Goal: Obtain resource: Download file/media

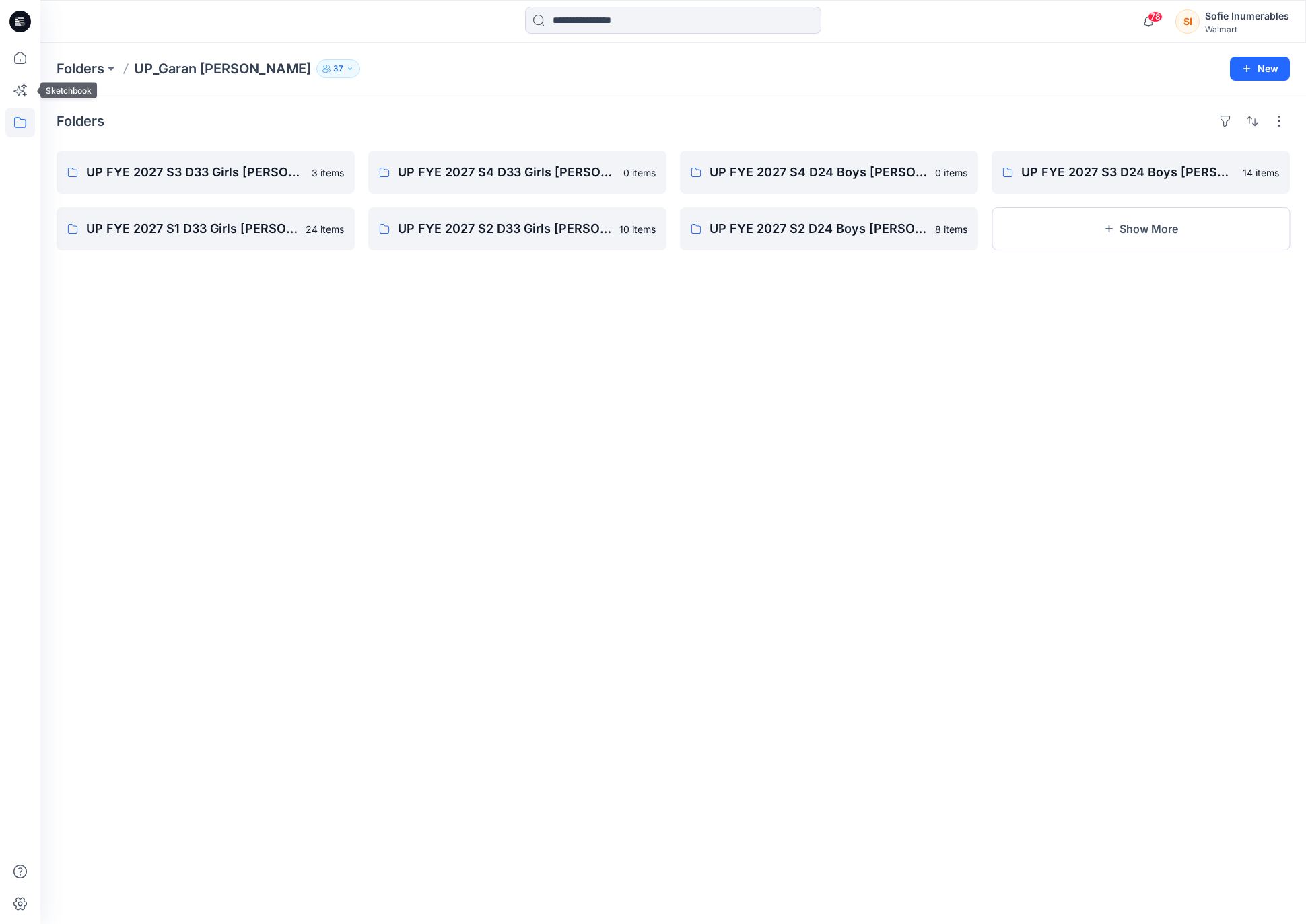
click at [17, 121] on icon at bounding box center [21, 122] width 30 height 30
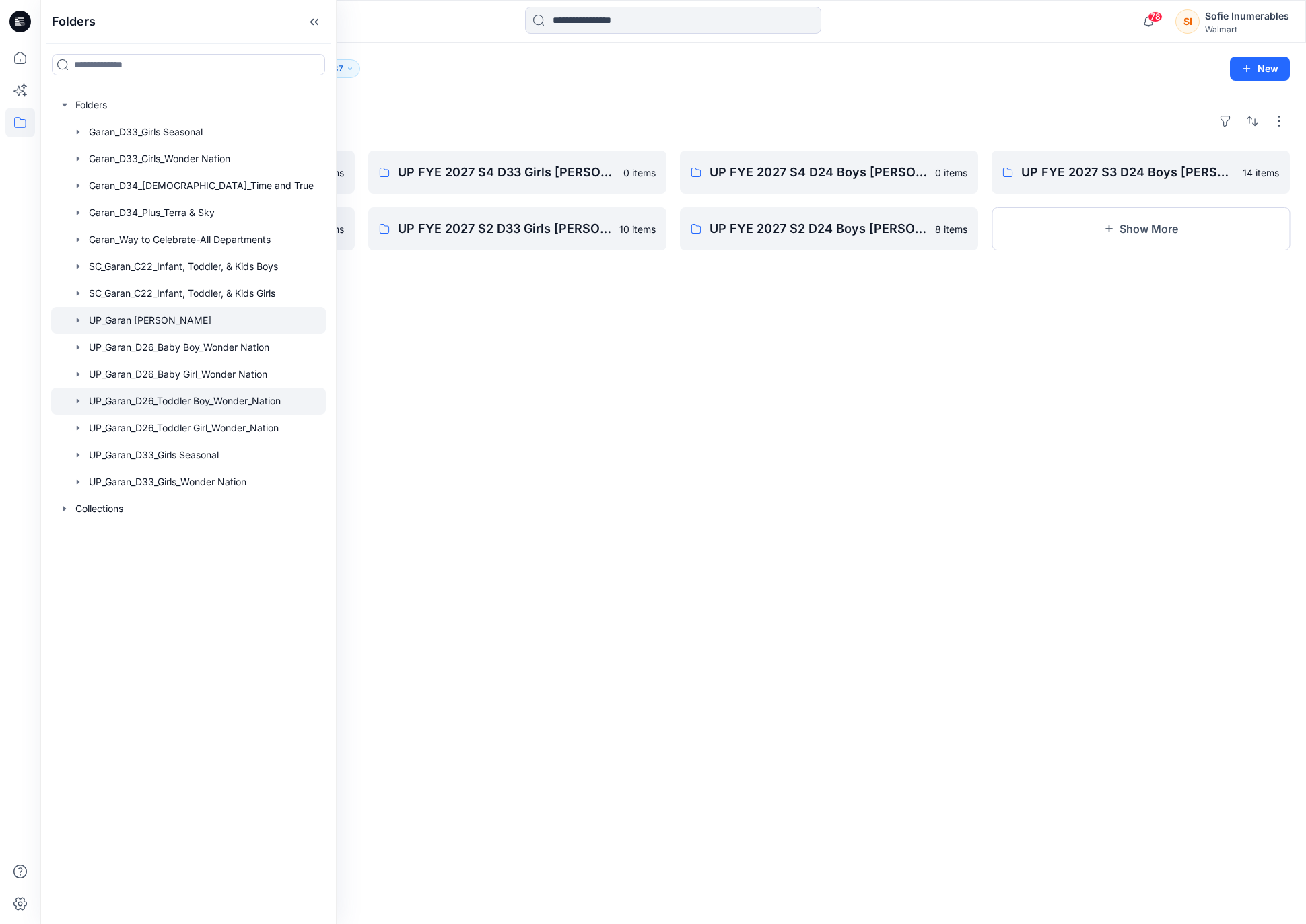
click at [80, 403] on icon "button" at bounding box center [78, 400] width 3 height 5
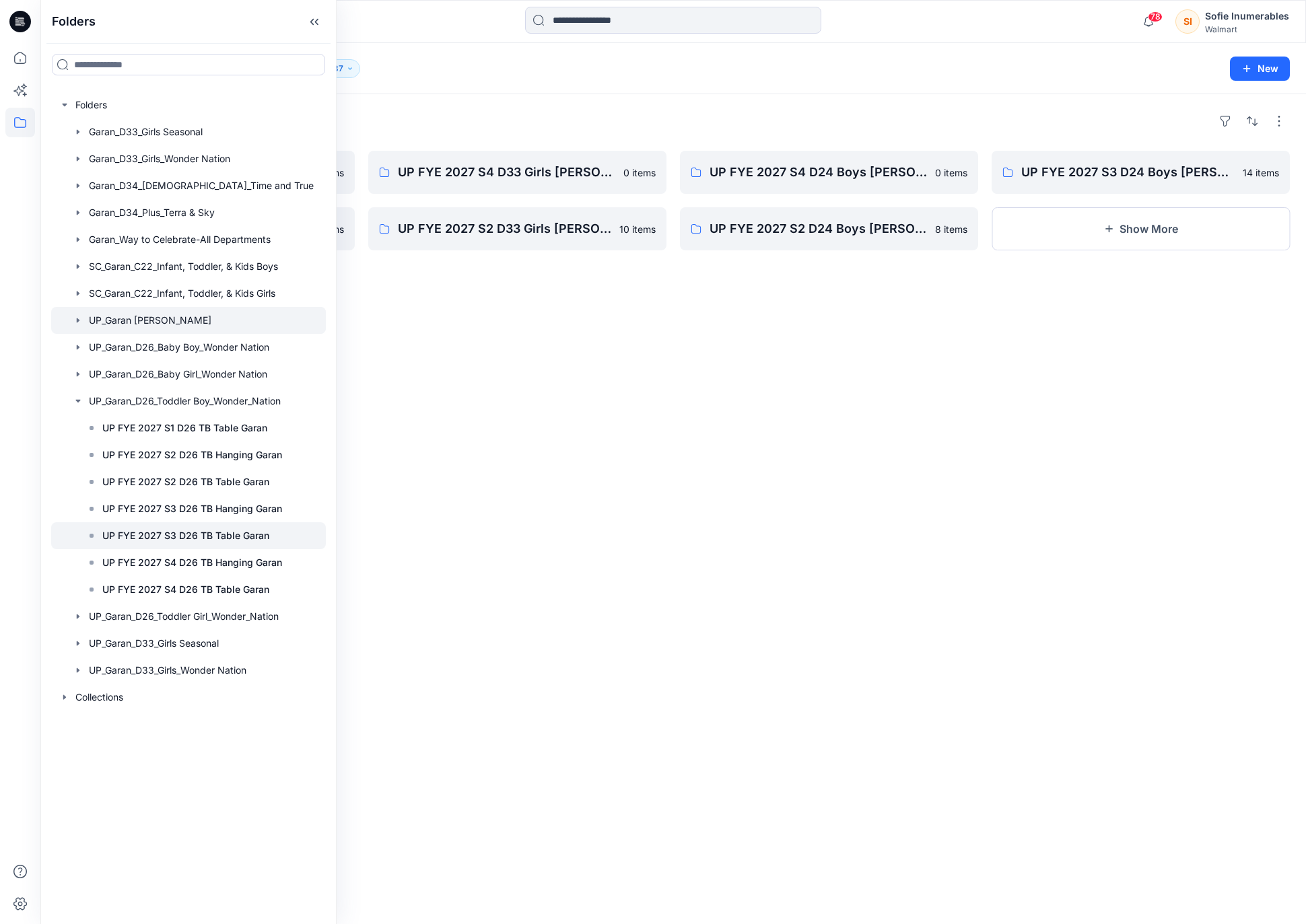
click at [152, 544] on p "UP FYE 2027 S3 D26 TB Table Garan" at bounding box center [186, 536] width 167 height 16
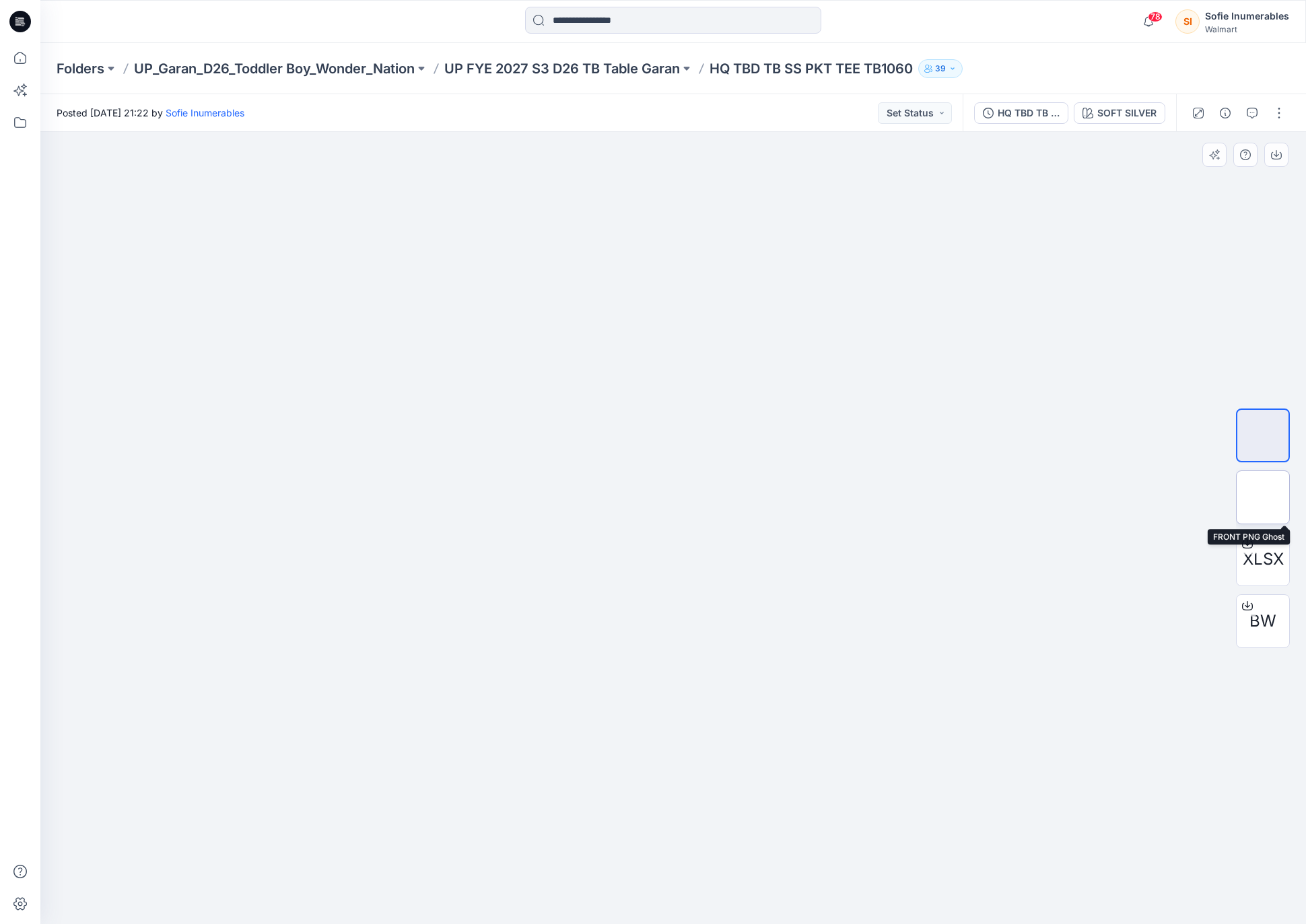
click at [1263, 497] on img at bounding box center [1263, 497] width 0 height 0
drag, startPoint x: 549, startPoint y: 531, endPoint x: 408, endPoint y: 539, distance: 141.2
click at [403, 536] on div at bounding box center [673, 528] width 1265 height 793
click at [1263, 435] on img at bounding box center [1263, 435] width 0 height 0
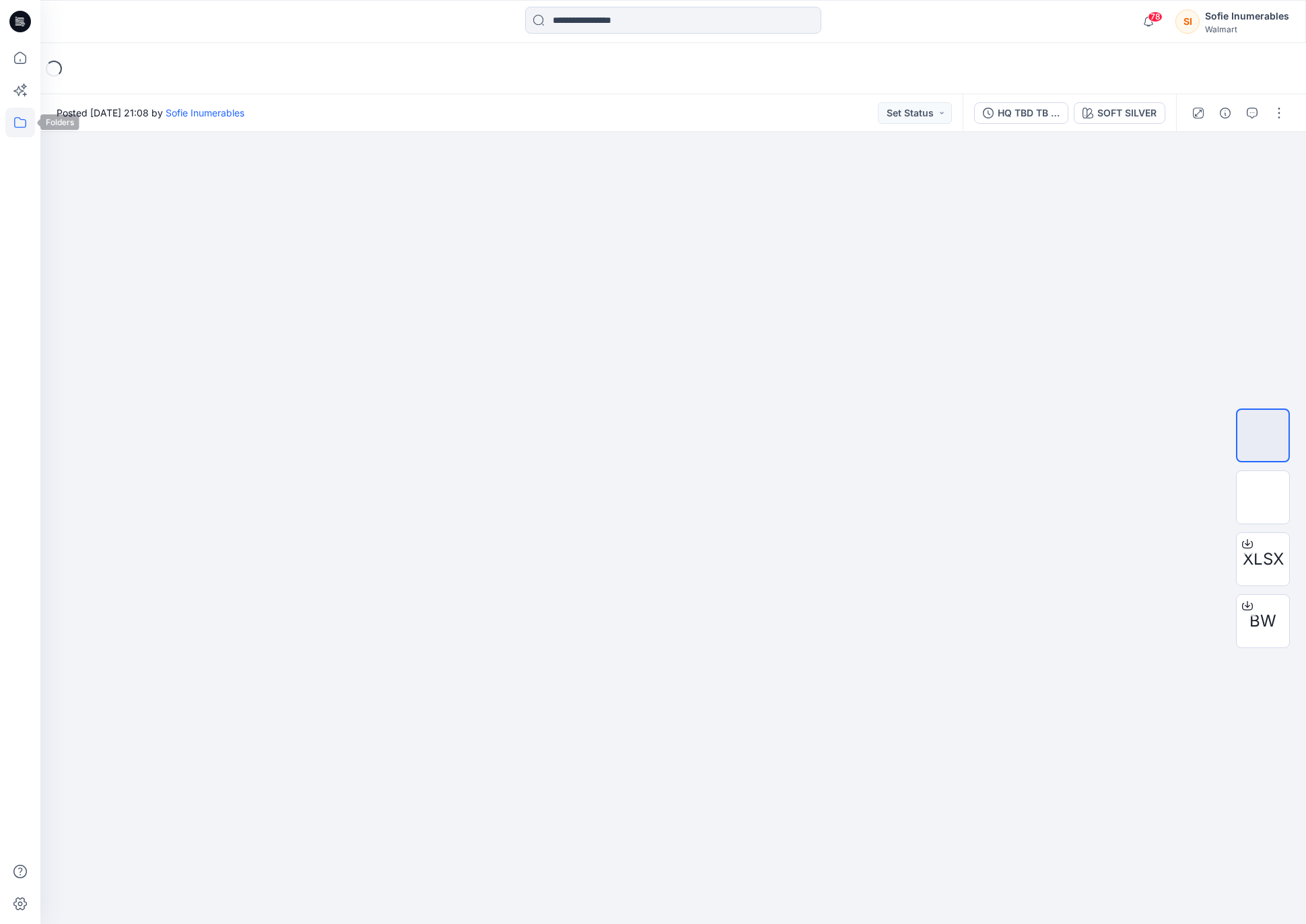
click at [18, 120] on icon at bounding box center [21, 122] width 30 height 30
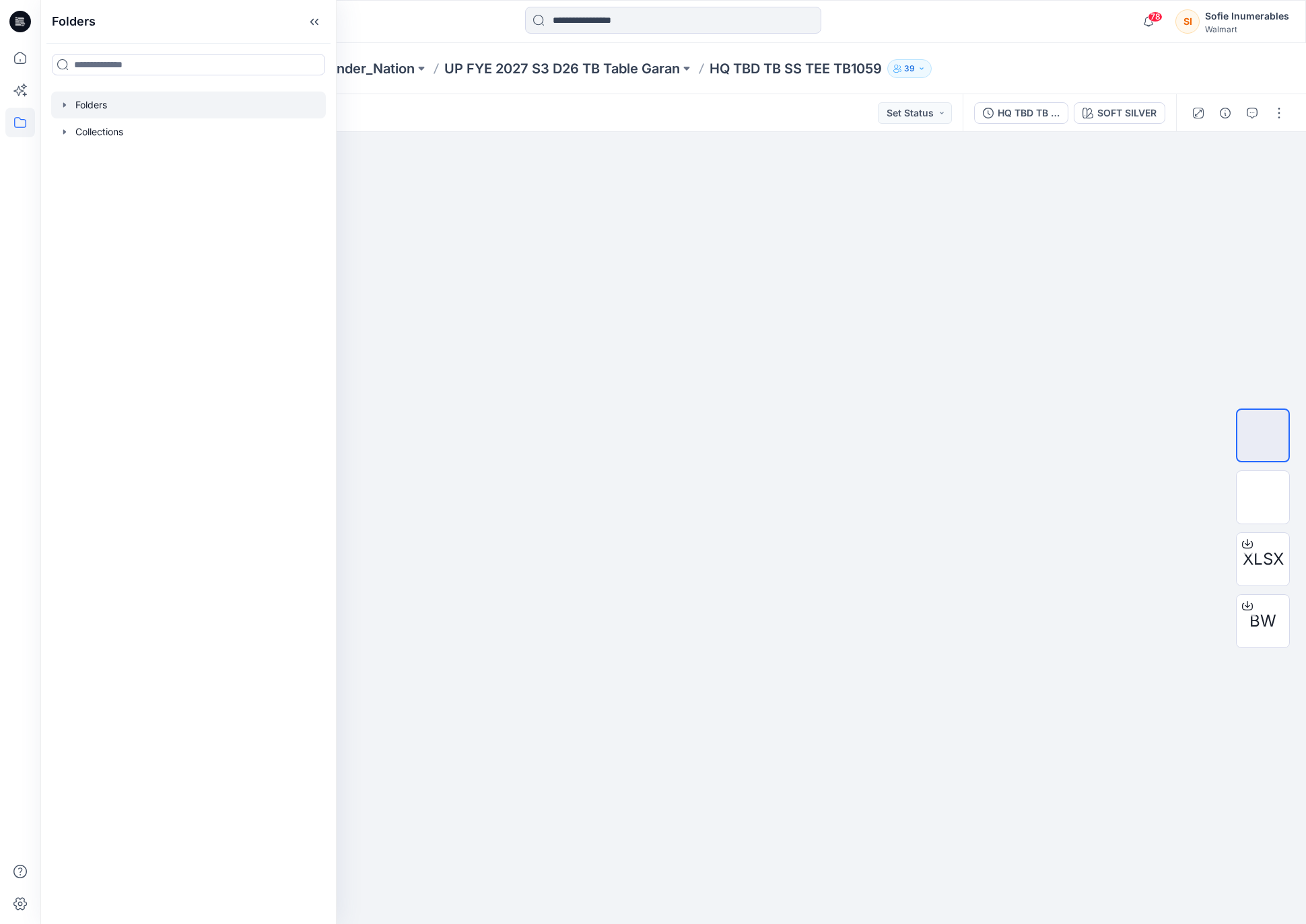
click at [107, 114] on div at bounding box center [189, 105] width 275 height 27
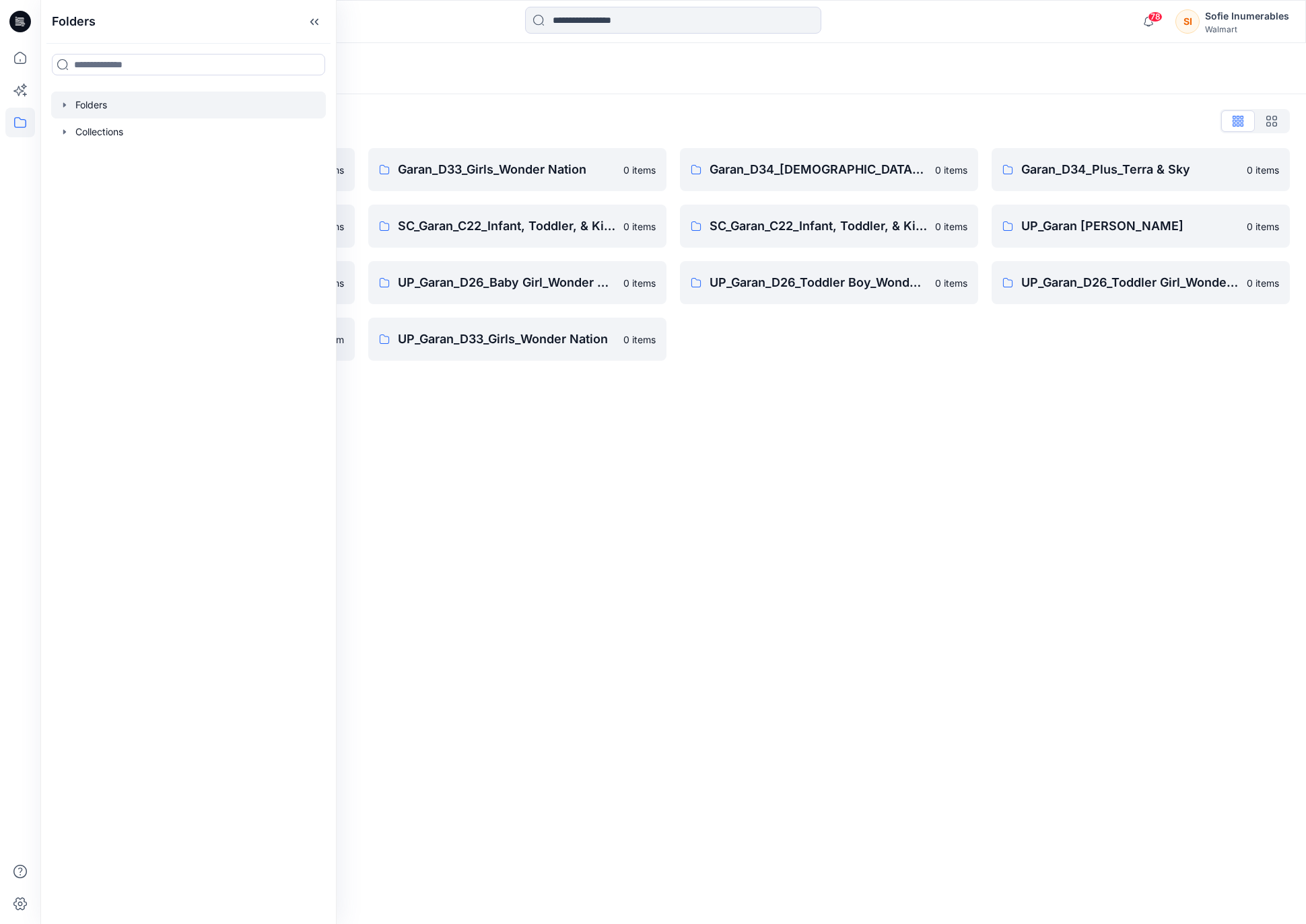
click at [69, 110] on icon "button" at bounding box center [64, 105] width 11 height 11
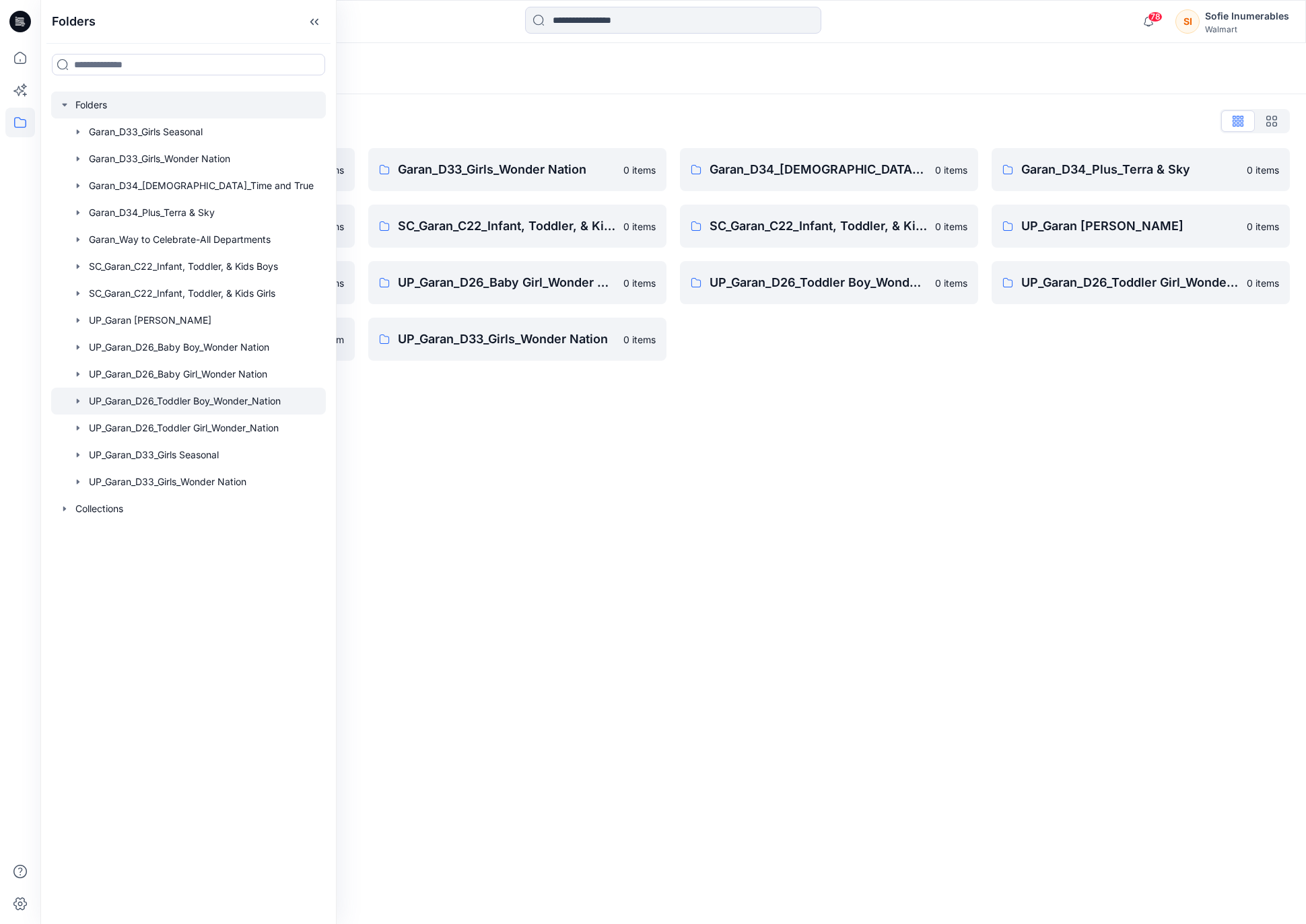
drag, startPoint x: 68, startPoint y: 435, endPoint x: 78, endPoint y: 439, distance: 10.8
click at [73, 415] on div at bounding box center [189, 401] width 275 height 27
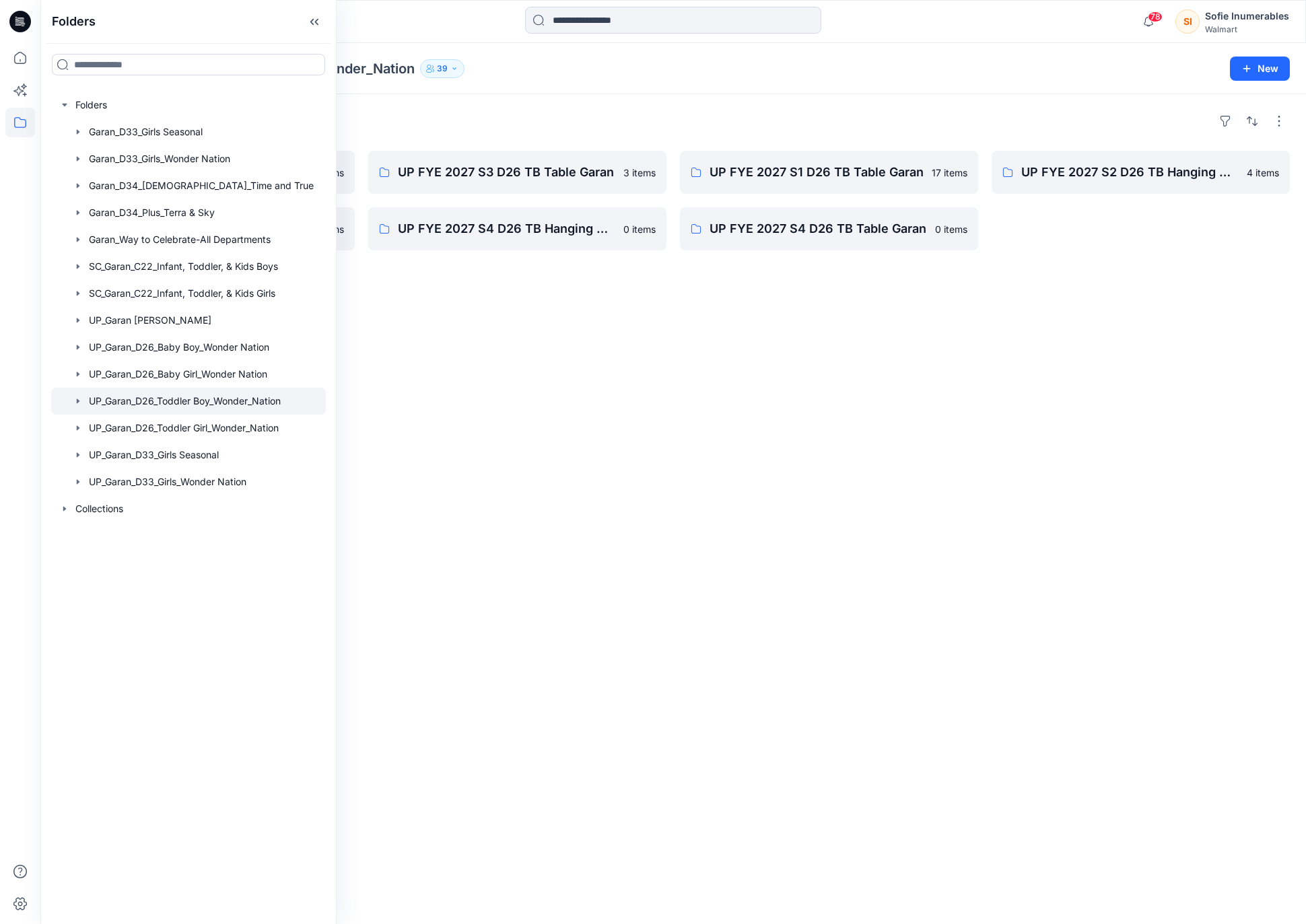
click at [78, 407] on icon "button" at bounding box center [78, 400] width 11 height 11
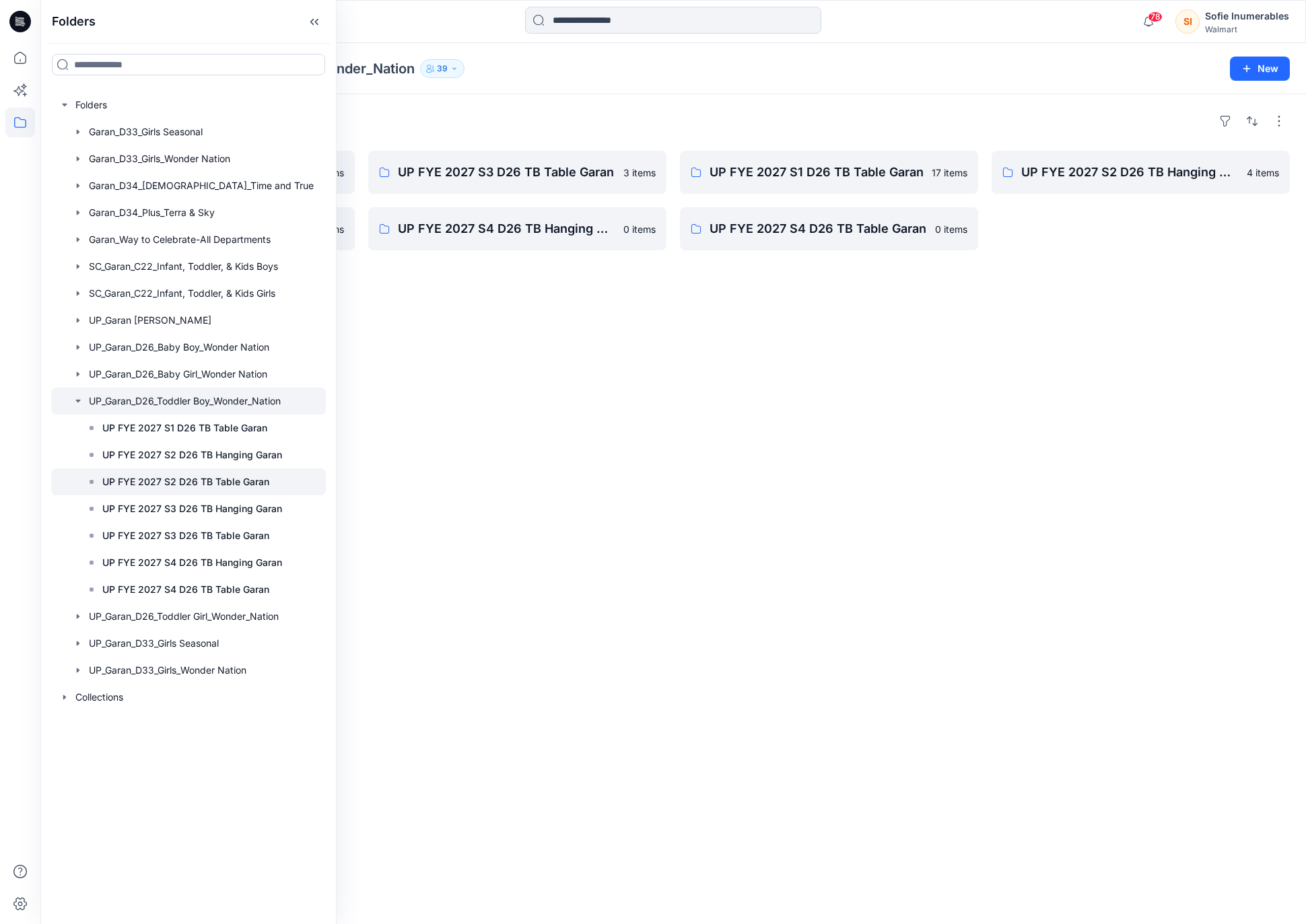
click at [115, 490] on p "UP FYE 2027 S2 D26 TB Table Garan" at bounding box center [186, 482] width 167 height 16
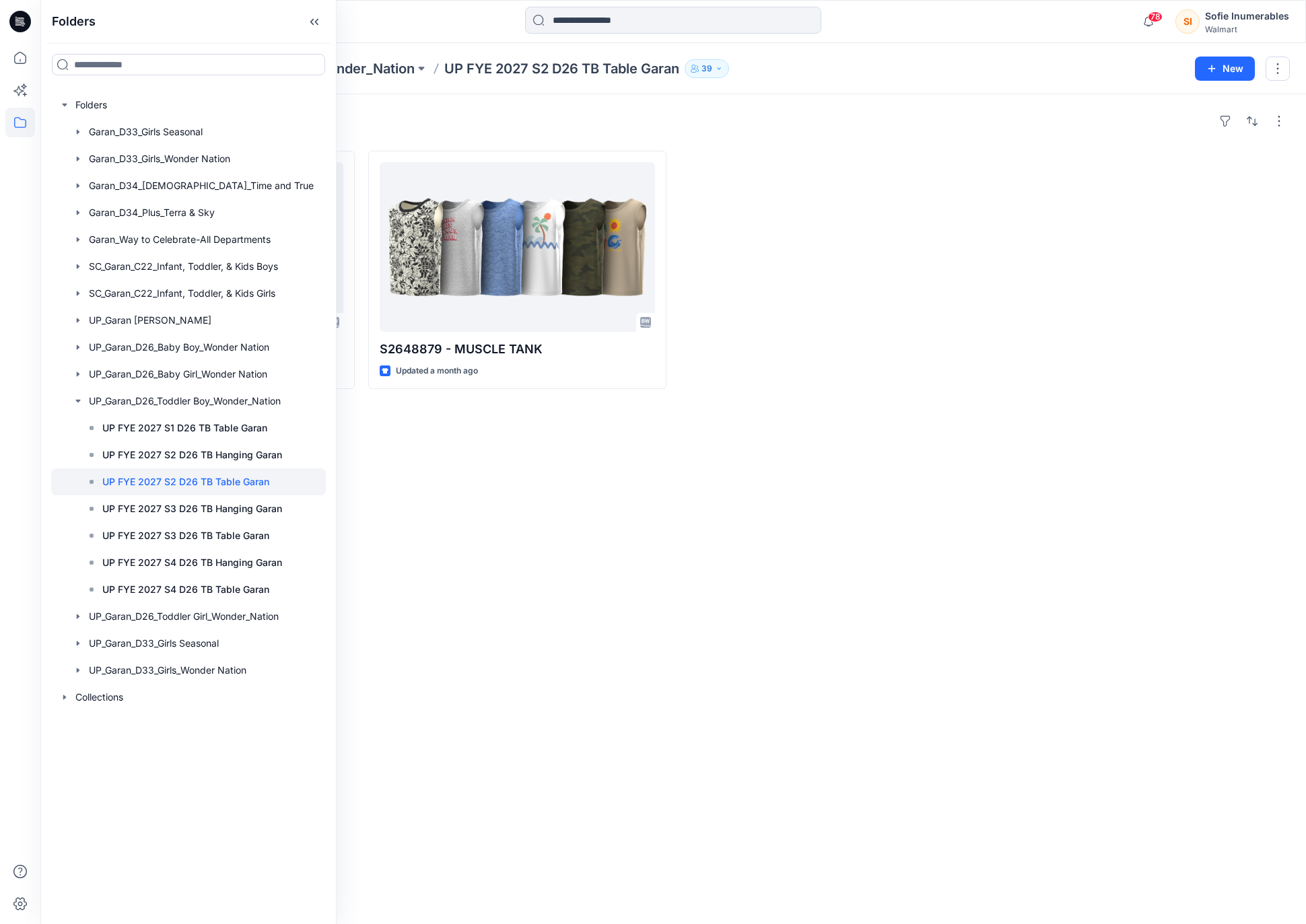
click at [921, 63] on div "Folders UP_Garan_D26_Toddler Boy_Wonder_Nation UP FYE 2027 S2 D26 TB Table Gara…" at bounding box center [620, 68] width 1128 height 18
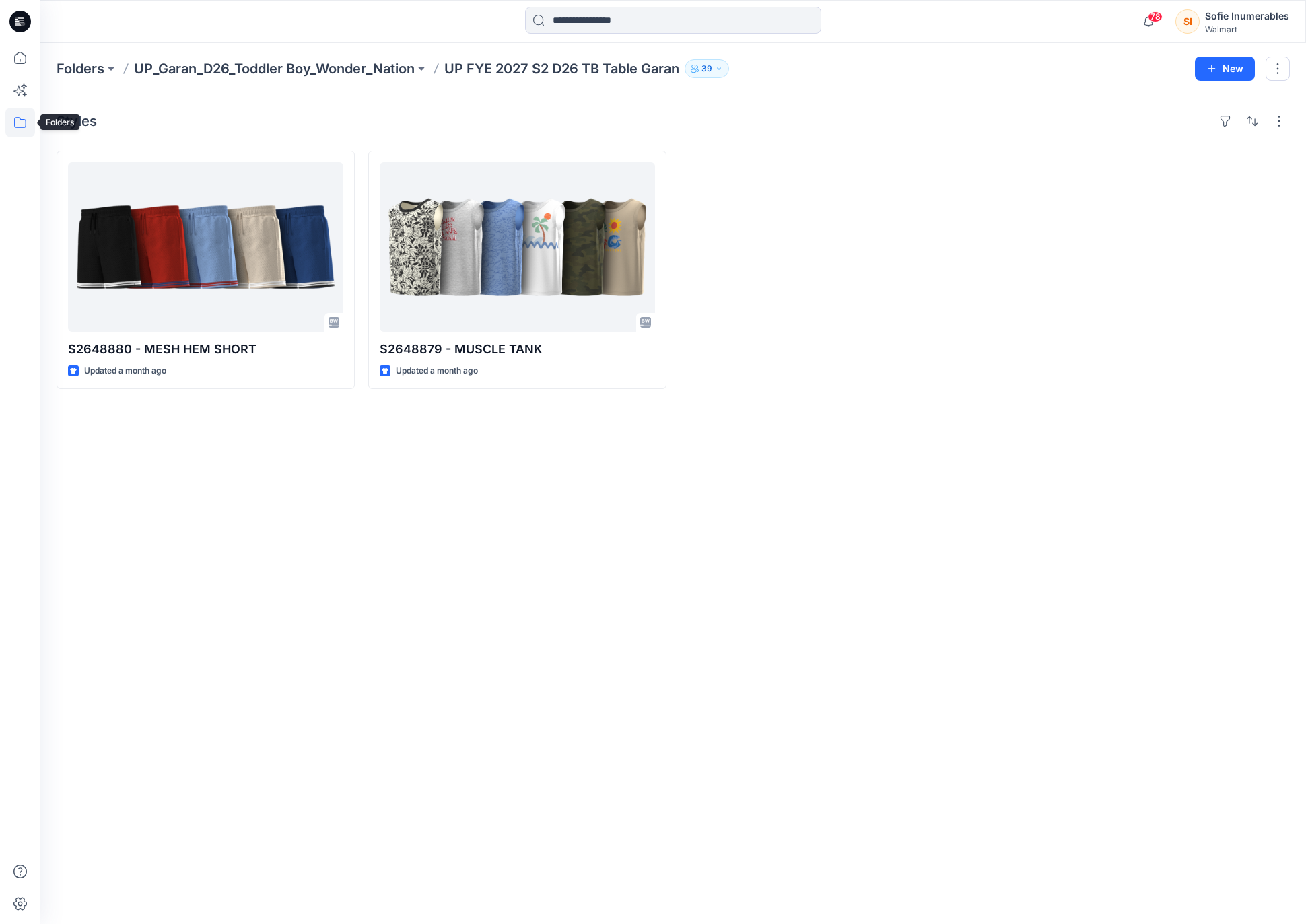
click at [25, 122] on icon at bounding box center [21, 122] width 30 height 30
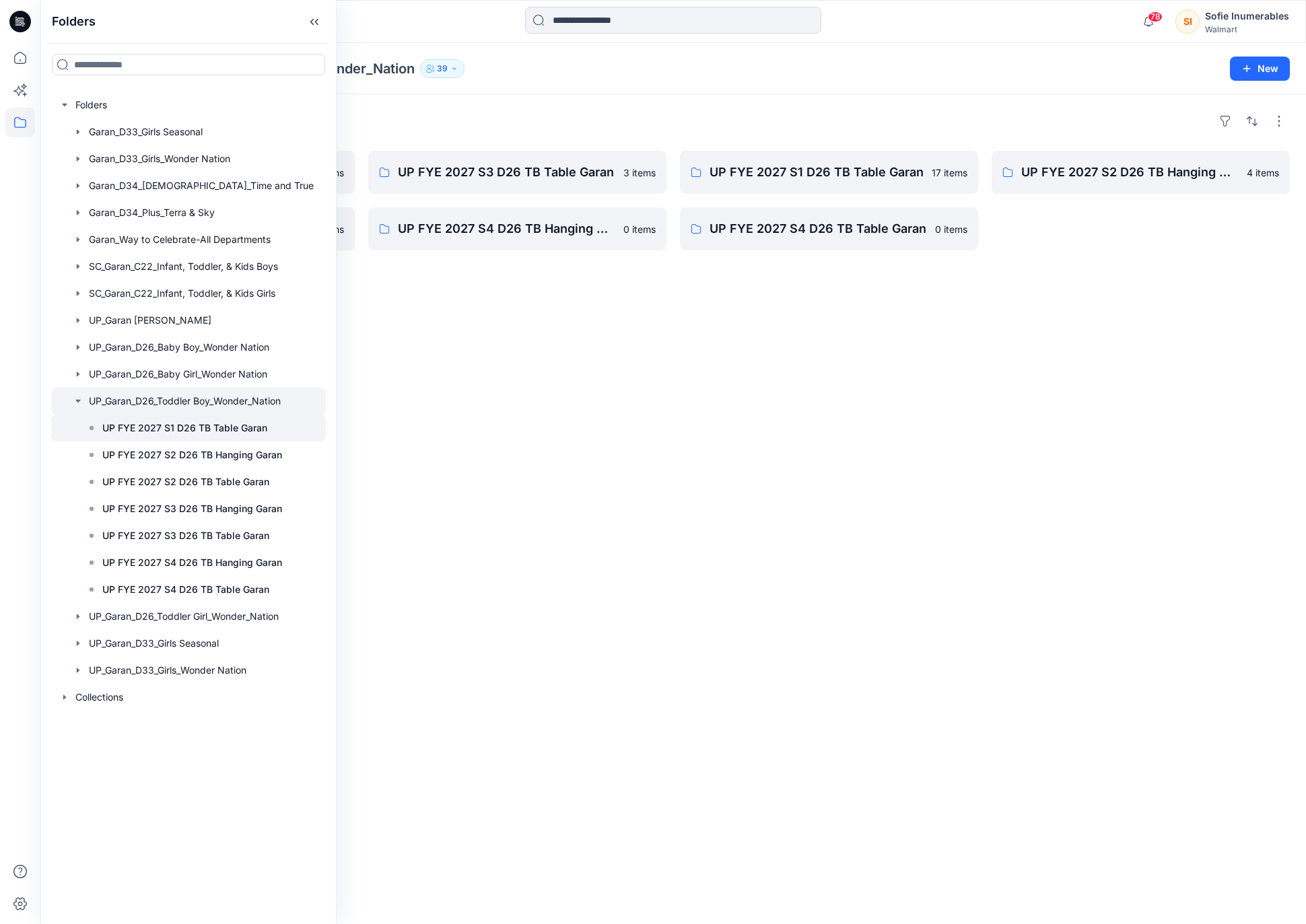
click at [183, 436] on p "UP FYE 2027 S1 D26 TB Table Garan" at bounding box center [185, 428] width 165 height 16
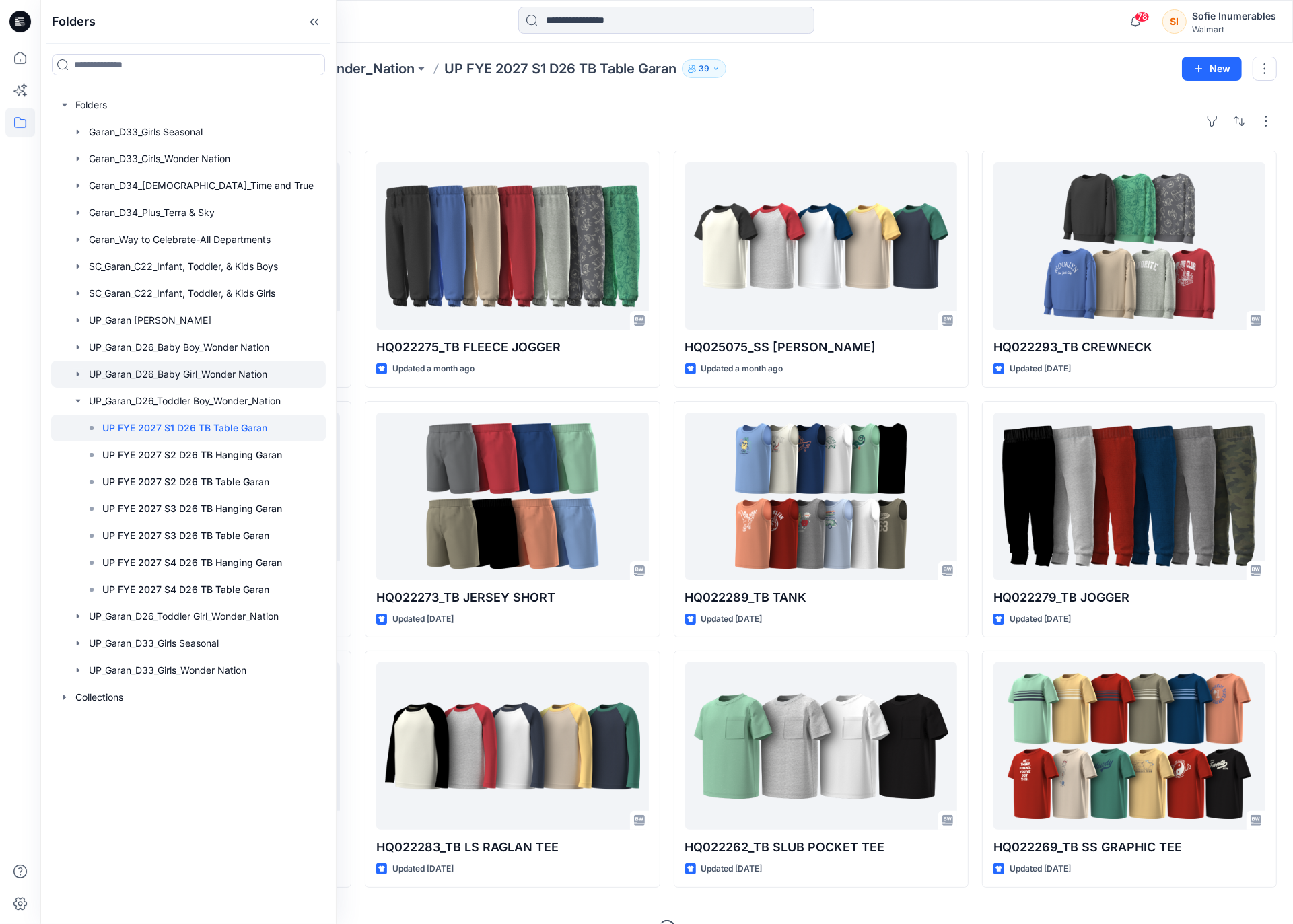
click at [81, 380] on icon "button" at bounding box center [78, 374] width 11 height 11
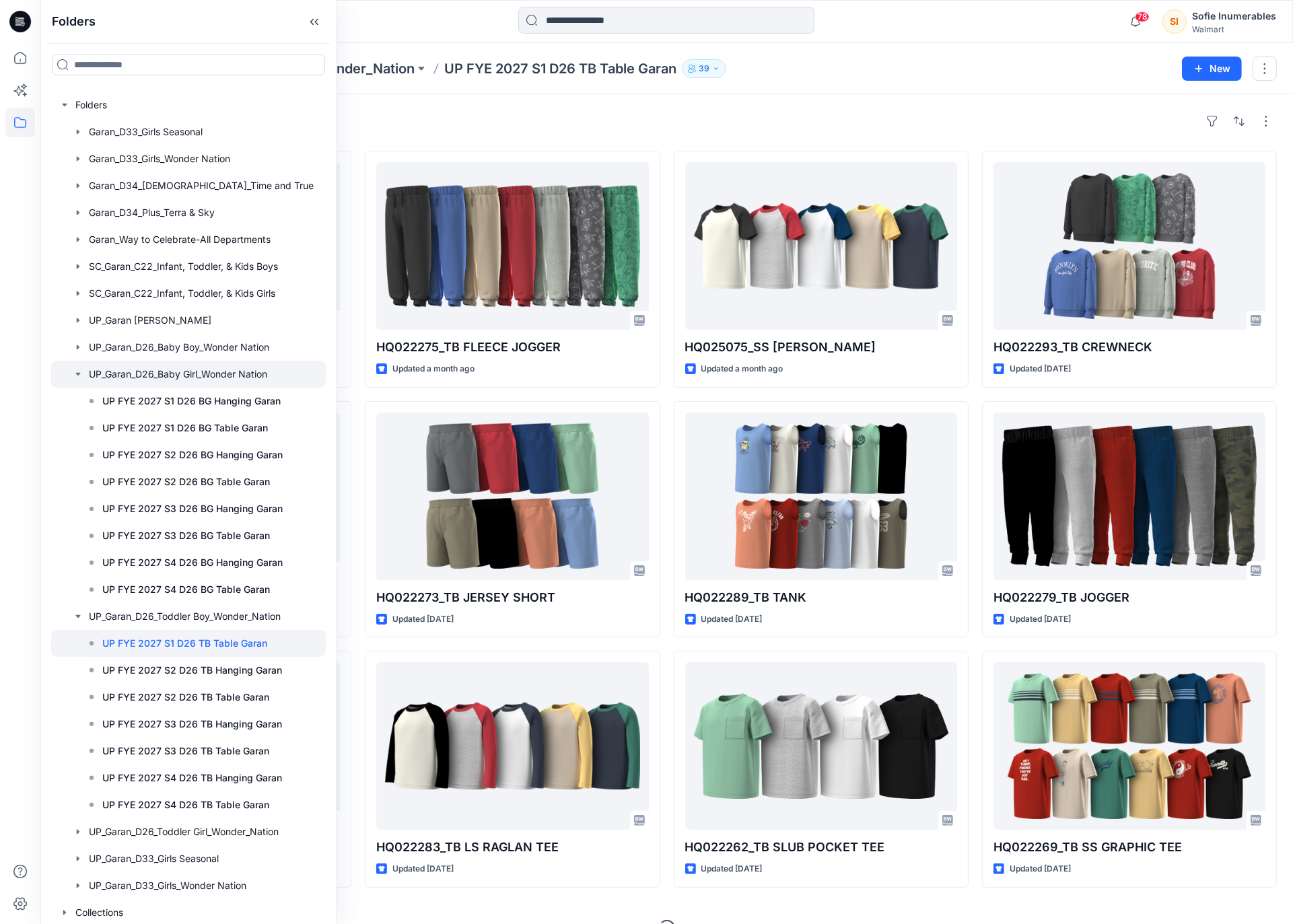
click at [83, 380] on icon "button" at bounding box center [78, 374] width 11 height 11
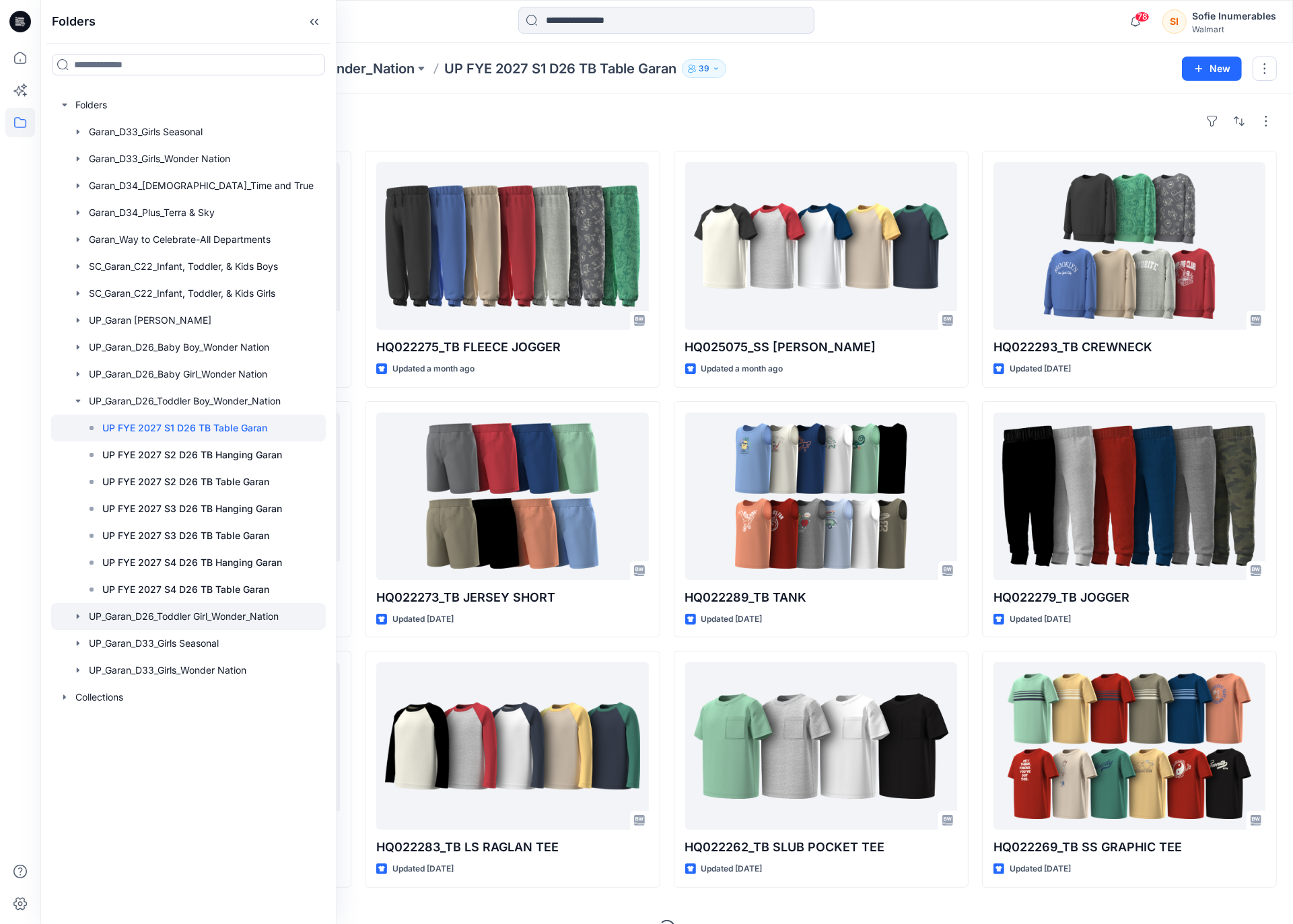
drag, startPoint x: 83, startPoint y: 676, endPoint x: 95, endPoint y: 682, distance: 13.4
click at [83, 622] on icon "button" at bounding box center [78, 616] width 11 height 11
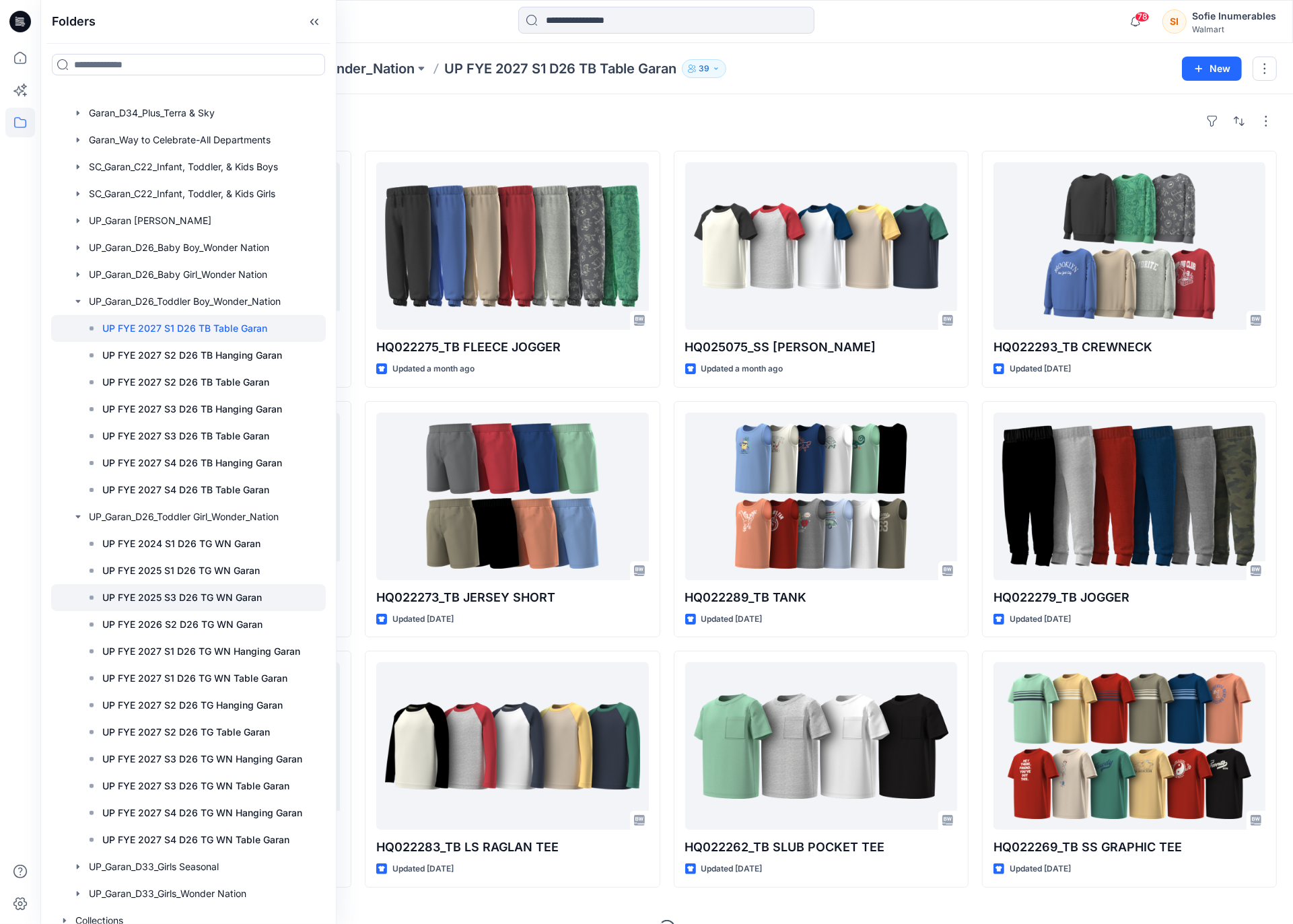
scroll to position [213, 0]
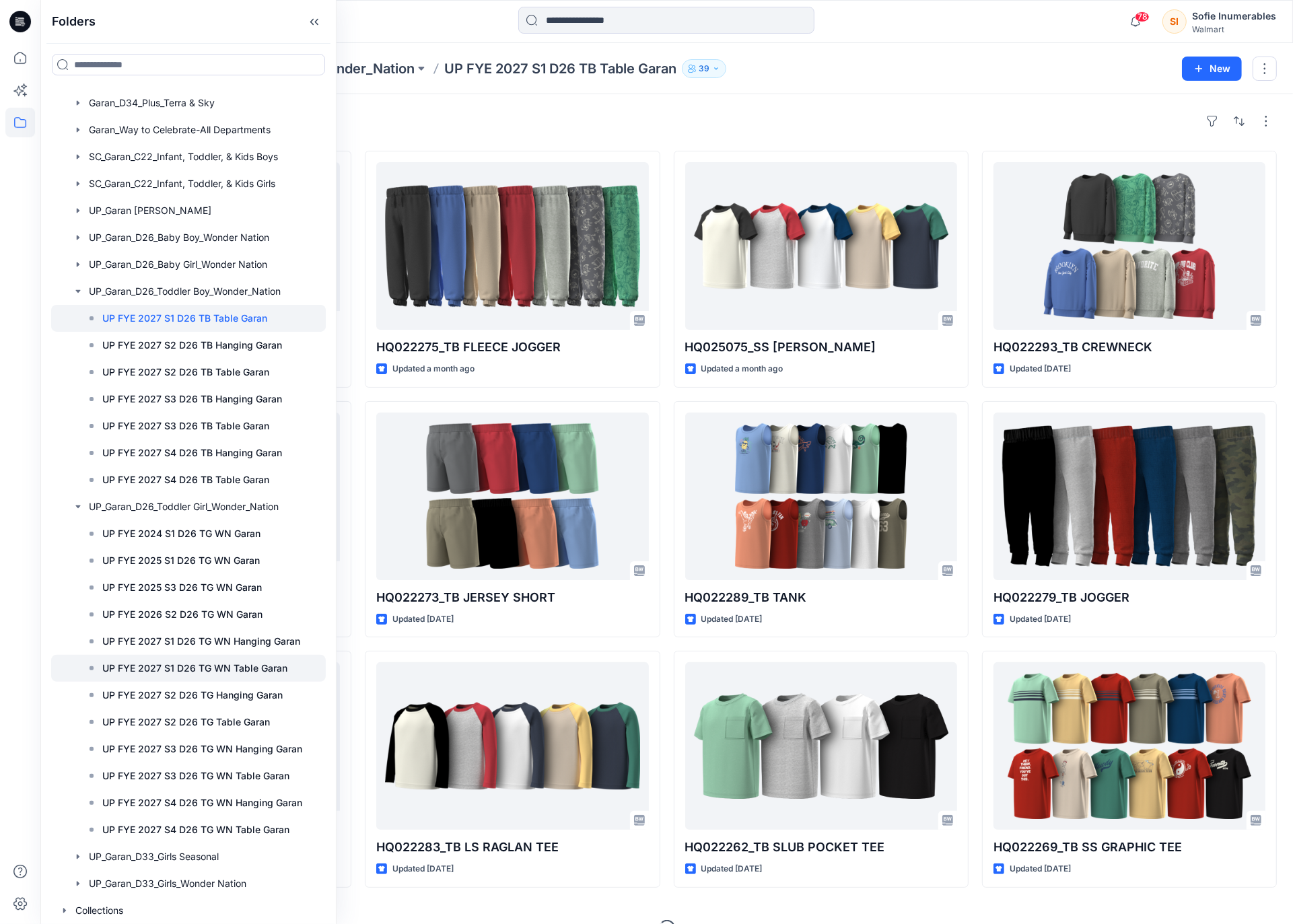
click at [161, 655] on div at bounding box center [188, 669] width 275 height 27
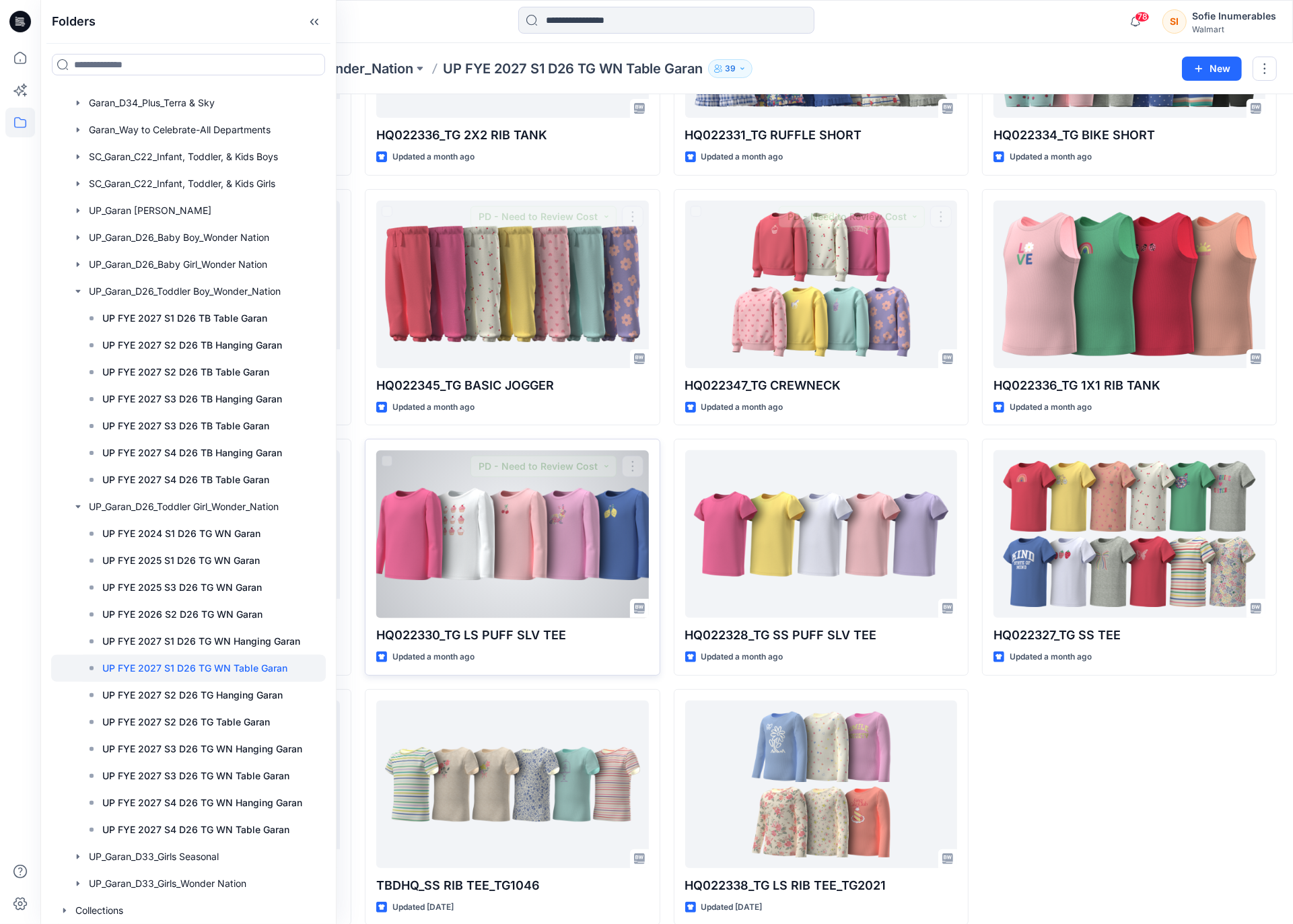
scroll to position [262, 0]
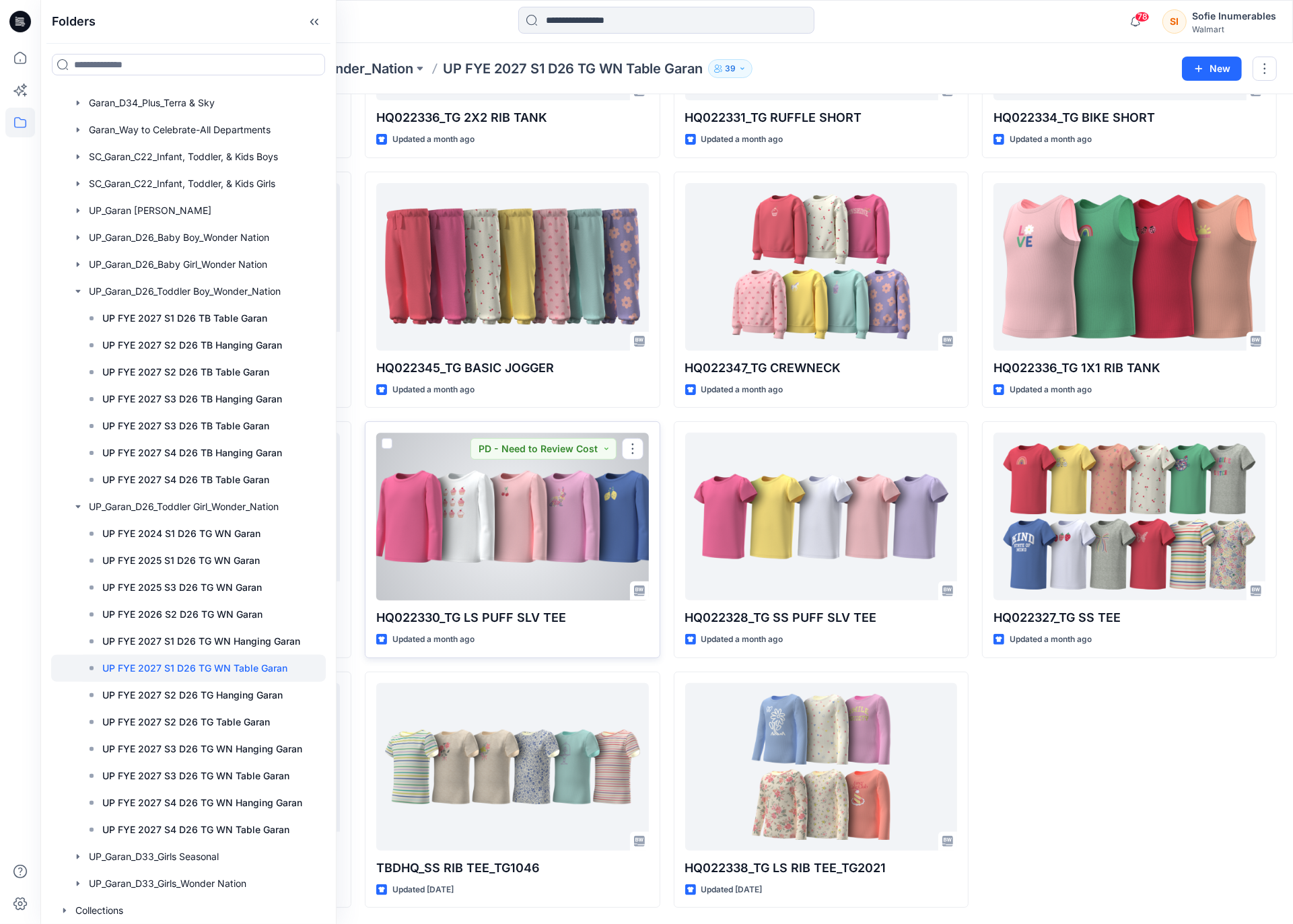
click at [531, 575] on div at bounding box center [512, 516] width 272 height 168
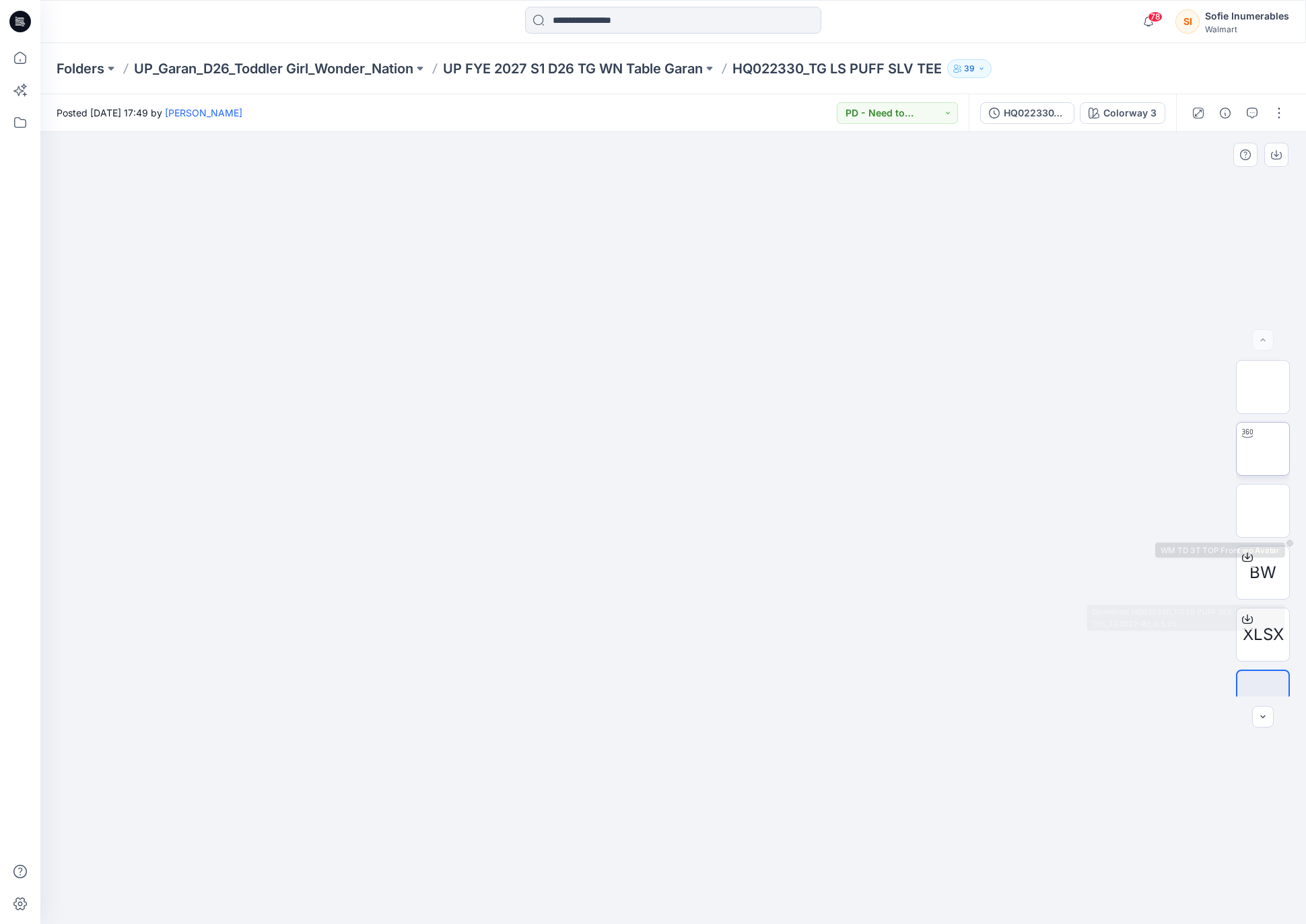
click at [1263, 449] on img at bounding box center [1263, 449] width 0 height 0
drag, startPoint x: 649, startPoint y: 590, endPoint x: 513, endPoint y: 589, distance: 136.0
click at [519, 589] on div at bounding box center [673, 528] width 1265 height 792
click at [1268, 436] on img at bounding box center [1263, 449] width 51 height 51
click at [1258, 388] on img at bounding box center [1263, 387] width 53 height 53
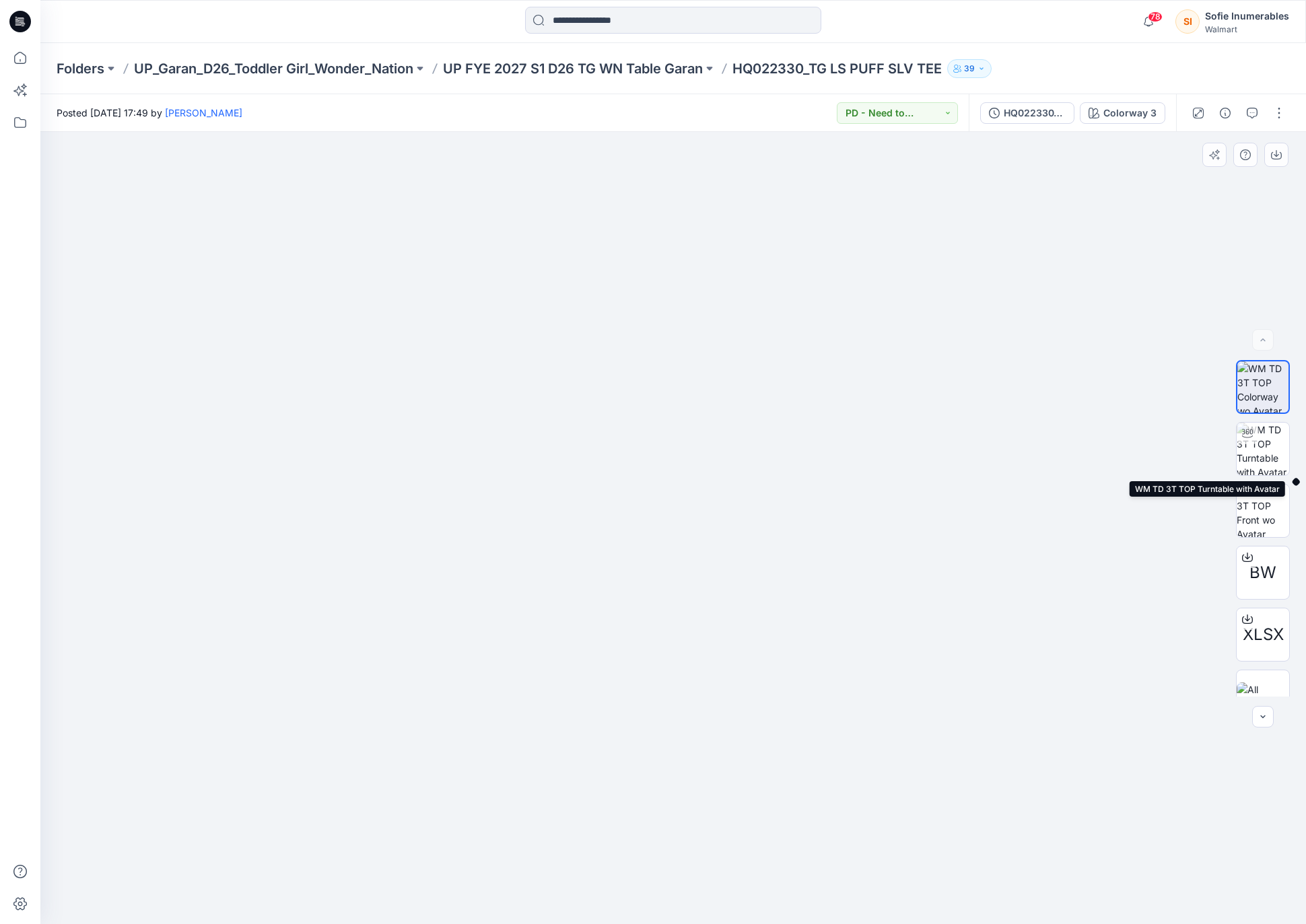
drag, startPoint x: 1258, startPoint y: 445, endPoint x: 1220, endPoint y: 445, distance: 38.0
click at [1258, 445] on img at bounding box center [1263, 449] width 53 height 53
click at [694, 75] on p "UP FYE 2027 S1 D26 TG WN Table Garan" at bounding box center [573, 68] width 260 height 18
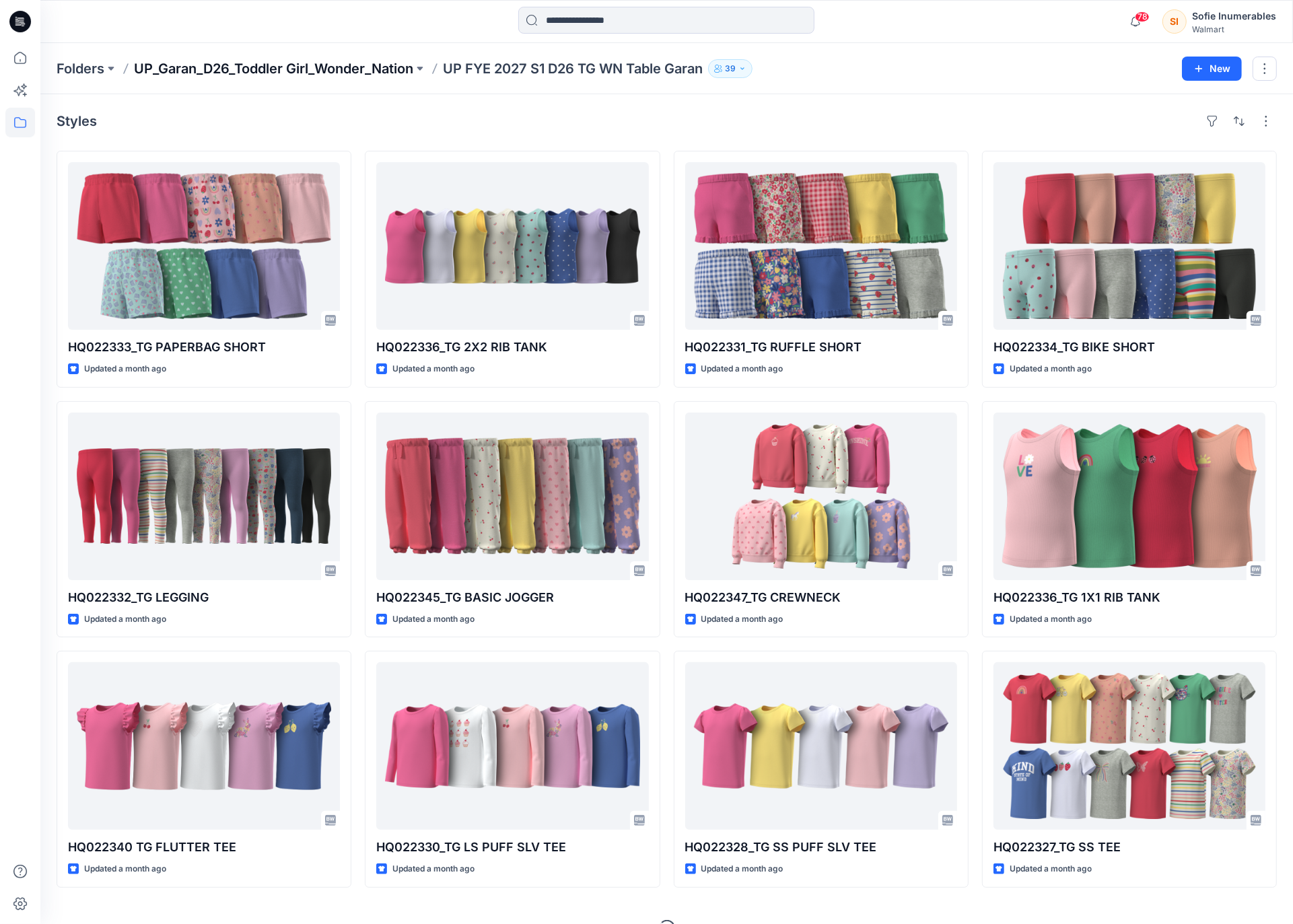
click at [368, 69] on p "UP_Garan_D26_Toddler Girl_Wonder_Nation" at bounding box center [273, 68] width 280 height 18
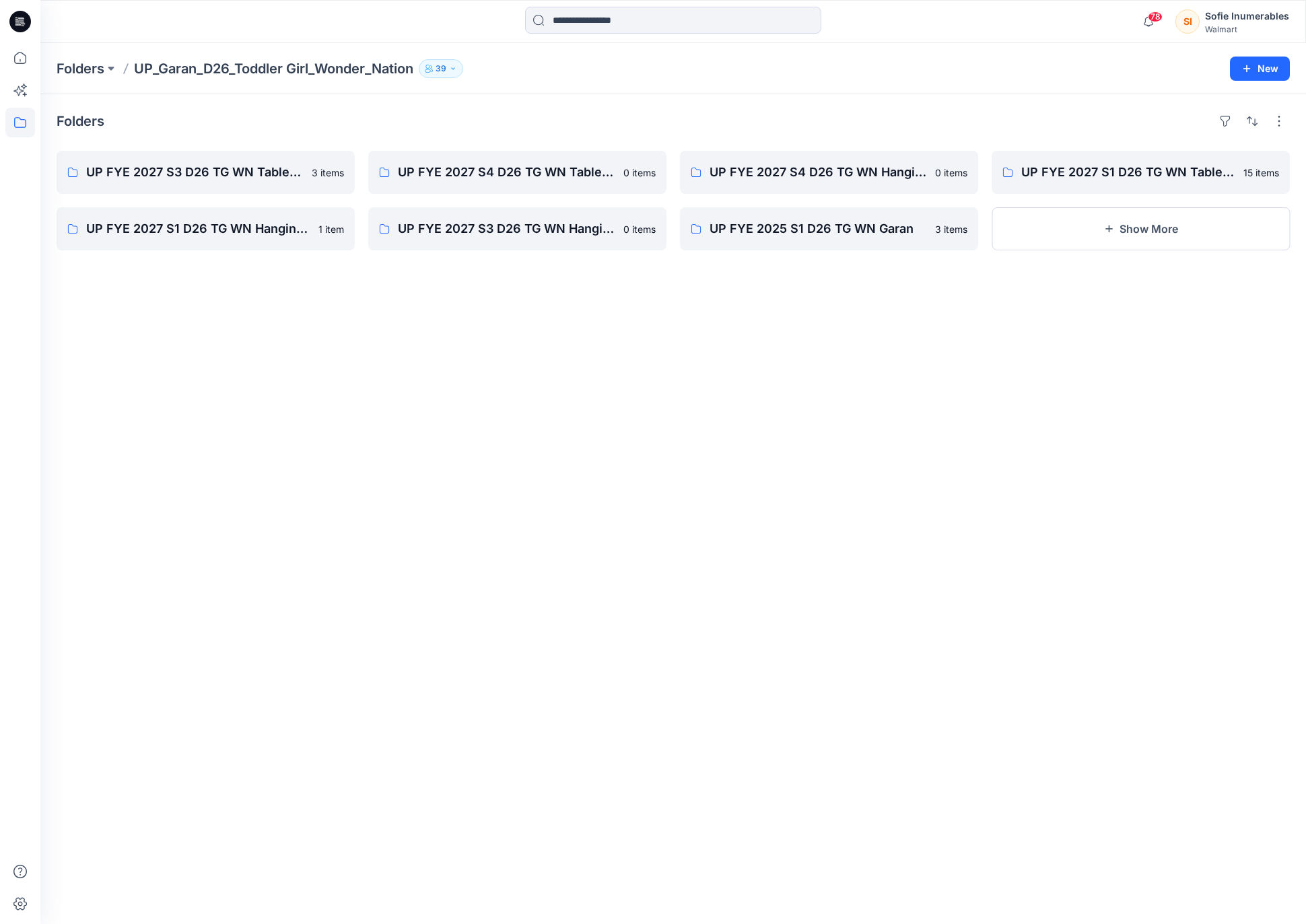
click at [23, 122] on icon at bounding box center [21, 122] width 30 height 30
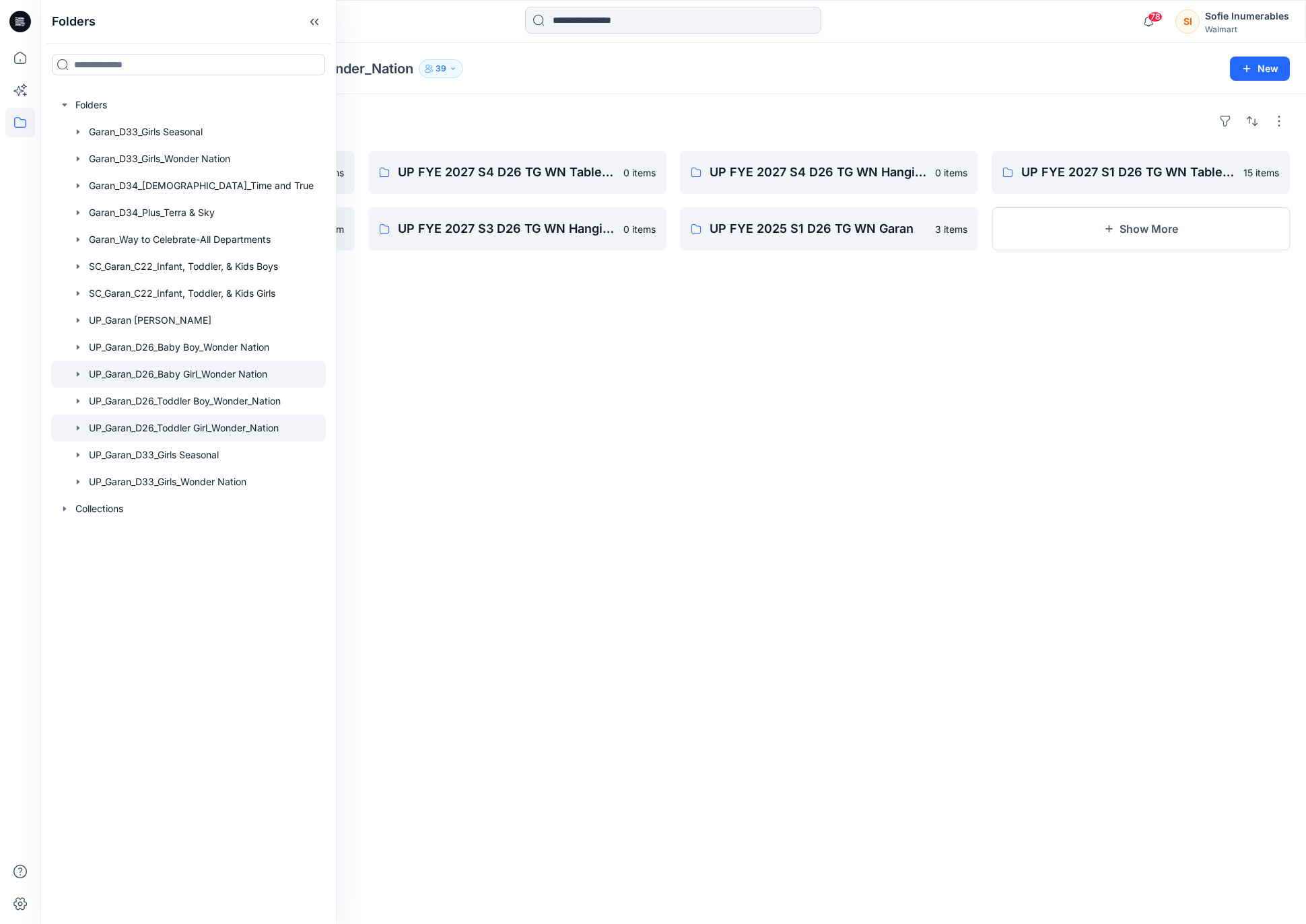
drag, startPoint x: 122, startPoint y: 417, endPoint x: 117, endPoint y: 430, distance: 13.9
click at [122, 388] on div at bounding box center [189, 374] width 275 height 27
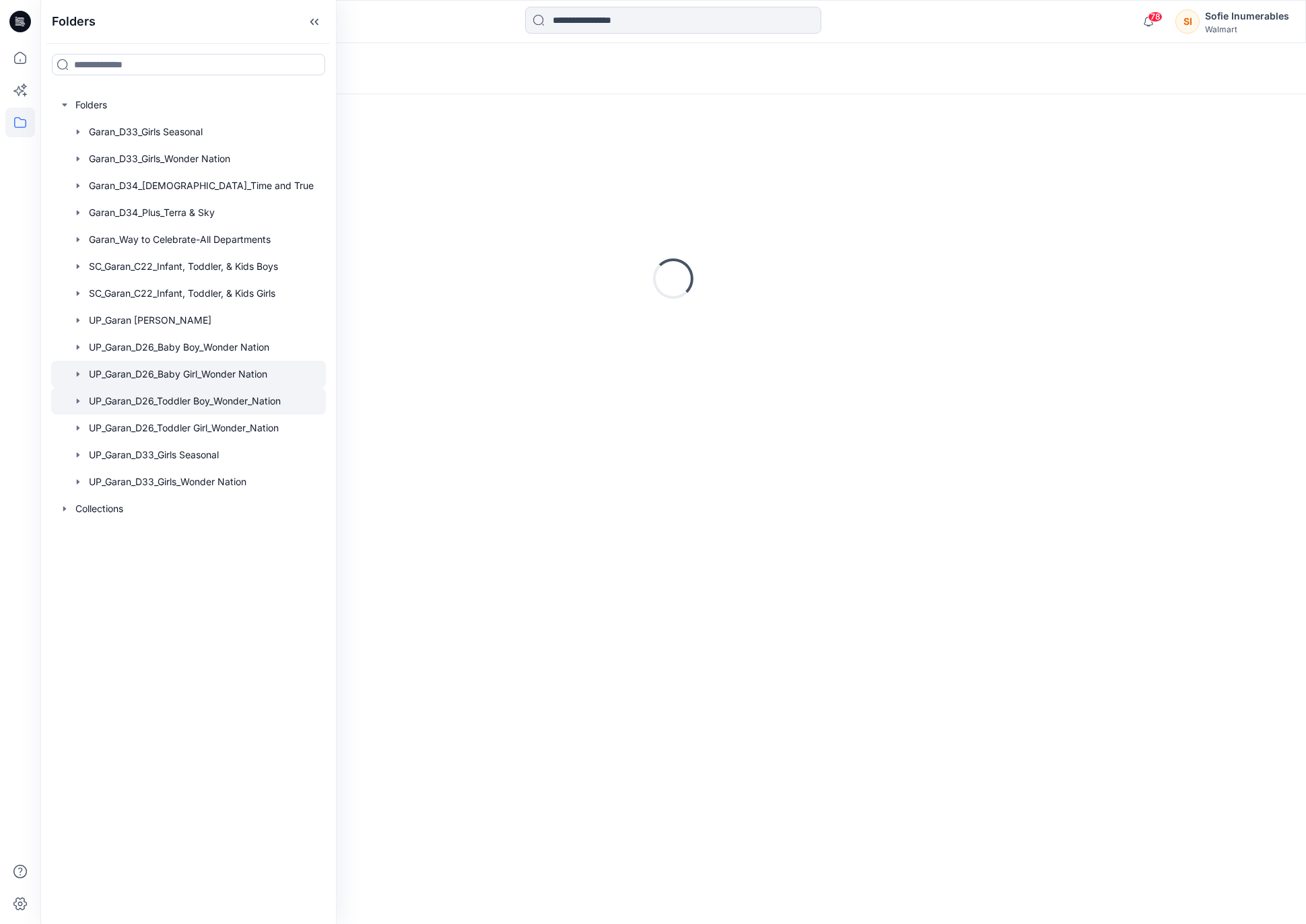
click at [116, 415] on div at bounding box center [189, 401] width 275 height 27
click at [83, 407] on icon "button" at bounding box center [78, 400] width 11 height 11
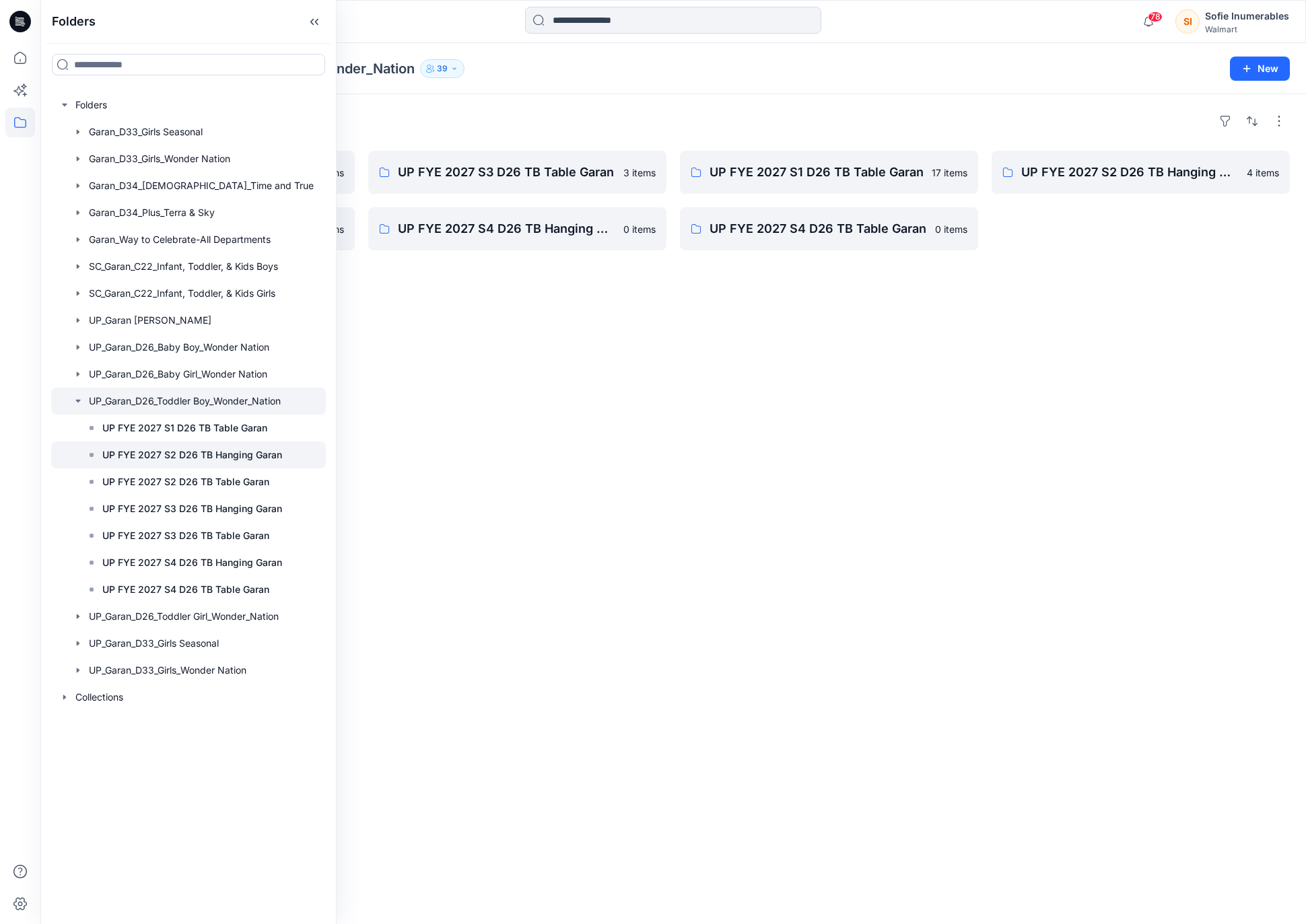
click at [181, 463] on p "UP FYE 2027 S2 D26 TB Hanging Garan" at bounding box center [192, 455] width 180 height 16
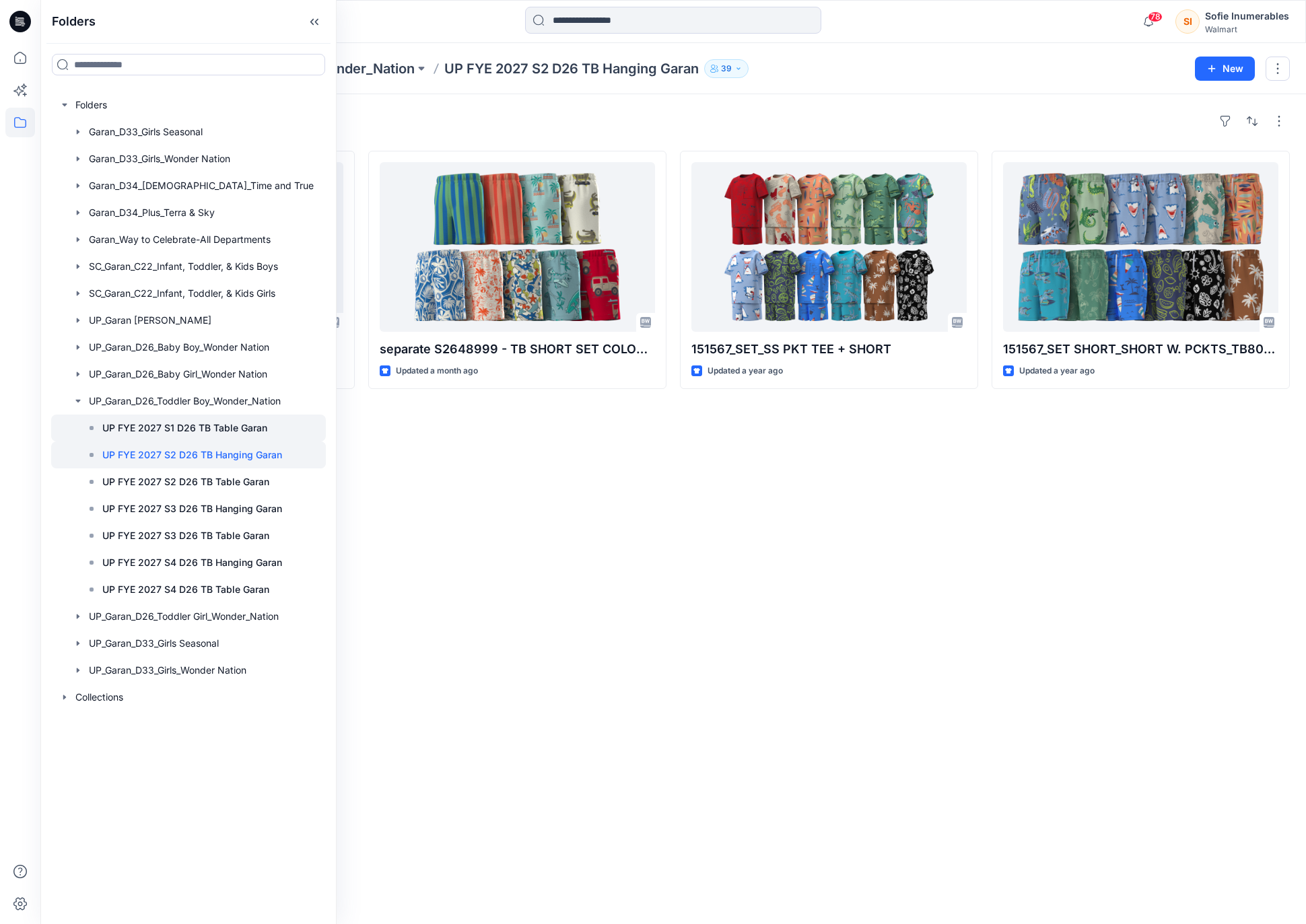
click at [193, 436] on p "UP FYE 2027 S1 D26 TB Table Garan" at bounding box center [185, 428] width 165 height 16
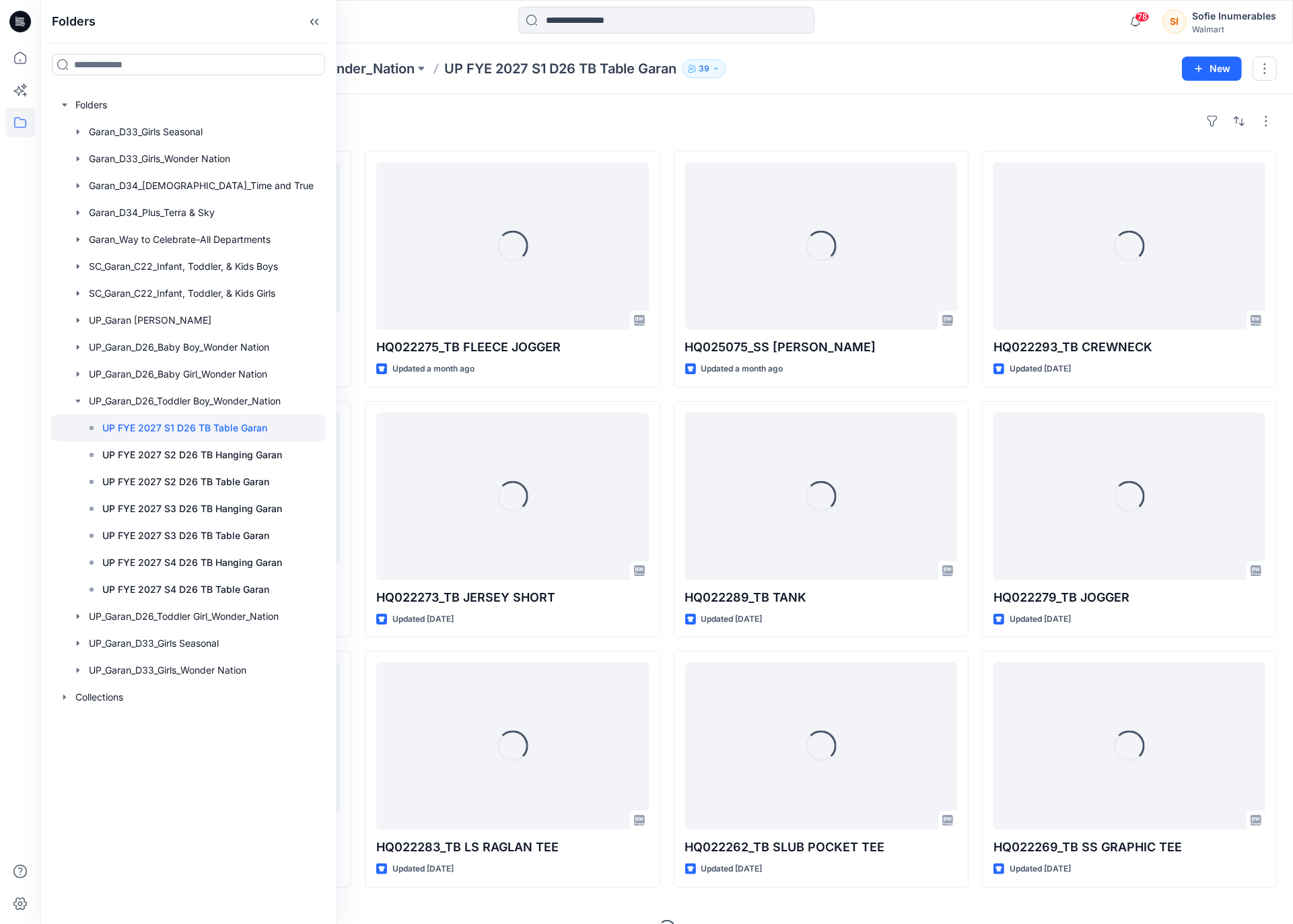
click at [1027, 25] on div "78 Notifications Your style HQ TBD TB WOVEN SHORTS TB8063-R2 is ready 4 hours a…" at bounding box center [666, 21] width 1252 height 30
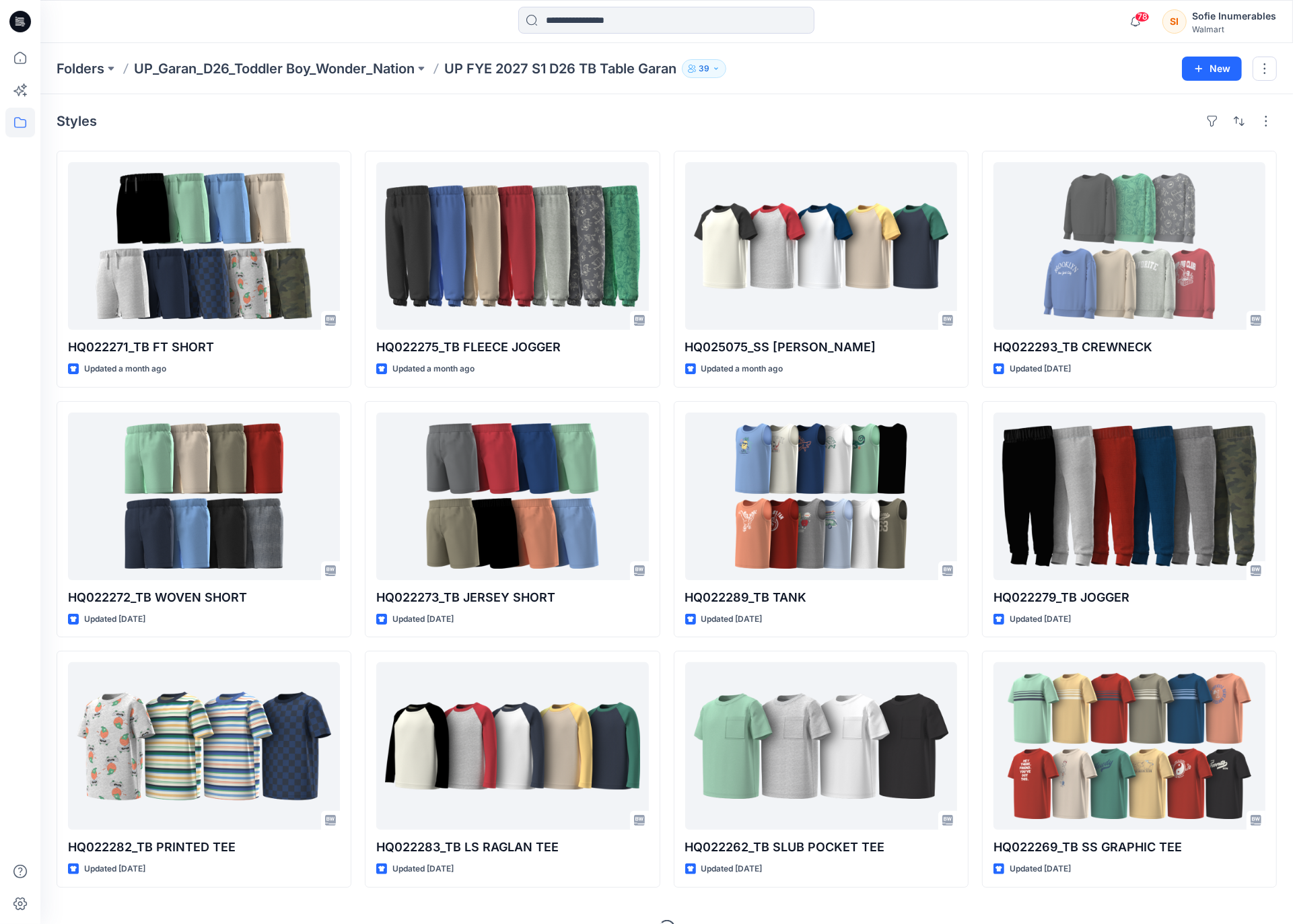
click at [1027, 25] on div "78 Notifications Your style HQ TBD TB WOVEN SHORTS TB8063-R2 is ready 4 hours a…" at bounding box center [666, 21] width 1252 height 30
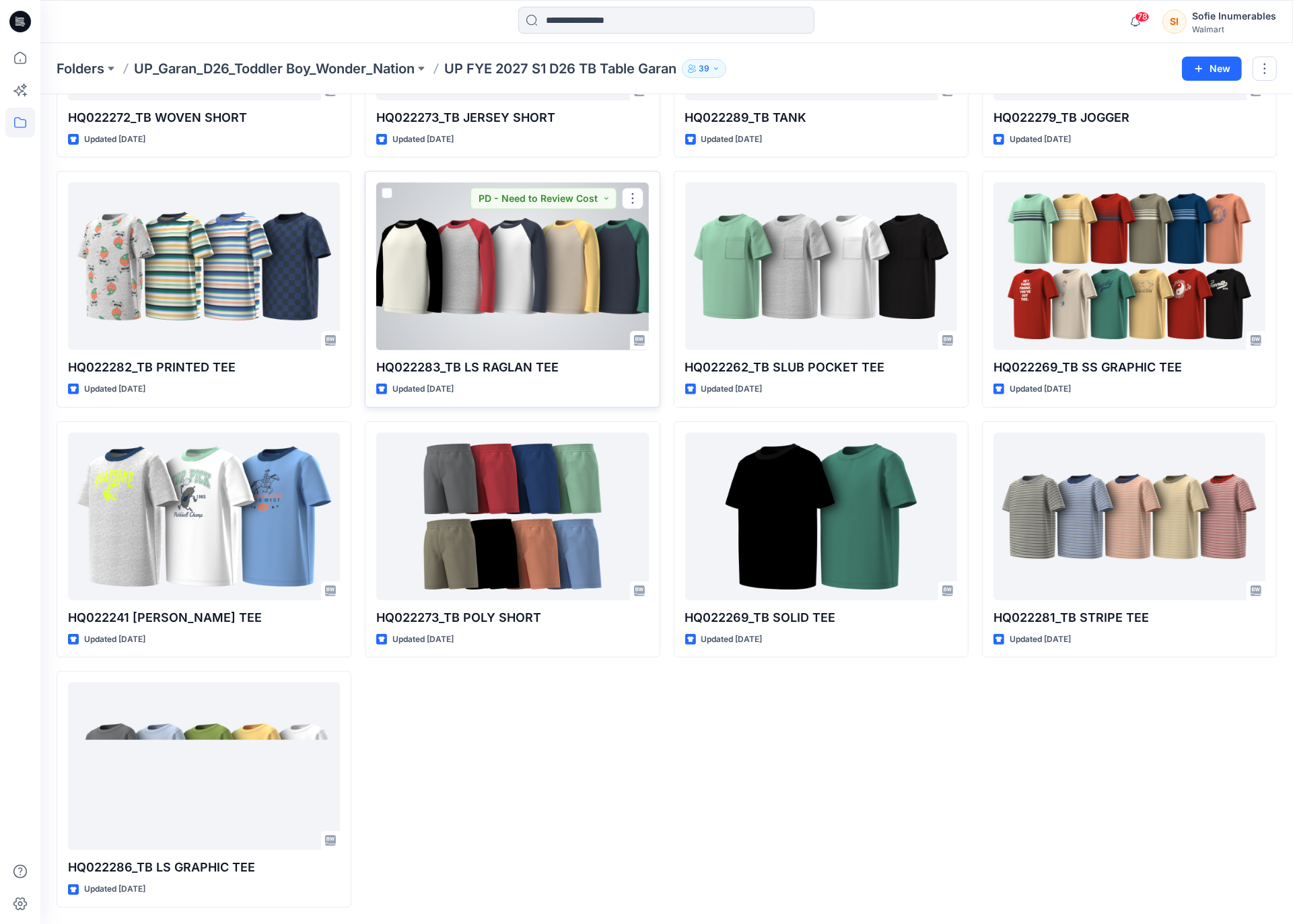
scroll to position [563, 0]
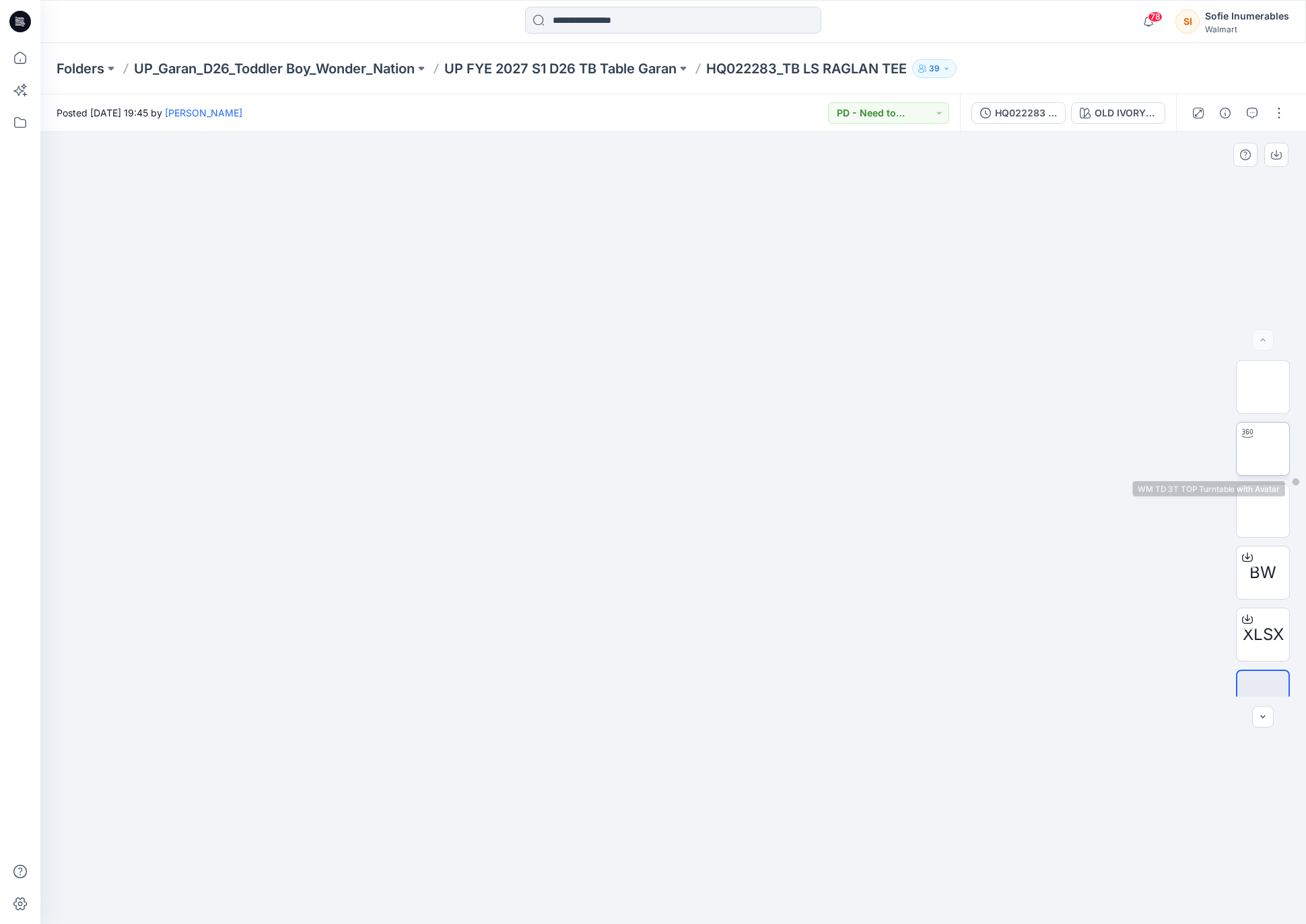
click at [1248, 445] on div at bounding box center [1263, 449] width 54 height 54
click at [1252, 457] on img at bounding box center [1263, 449] width 53 height 53
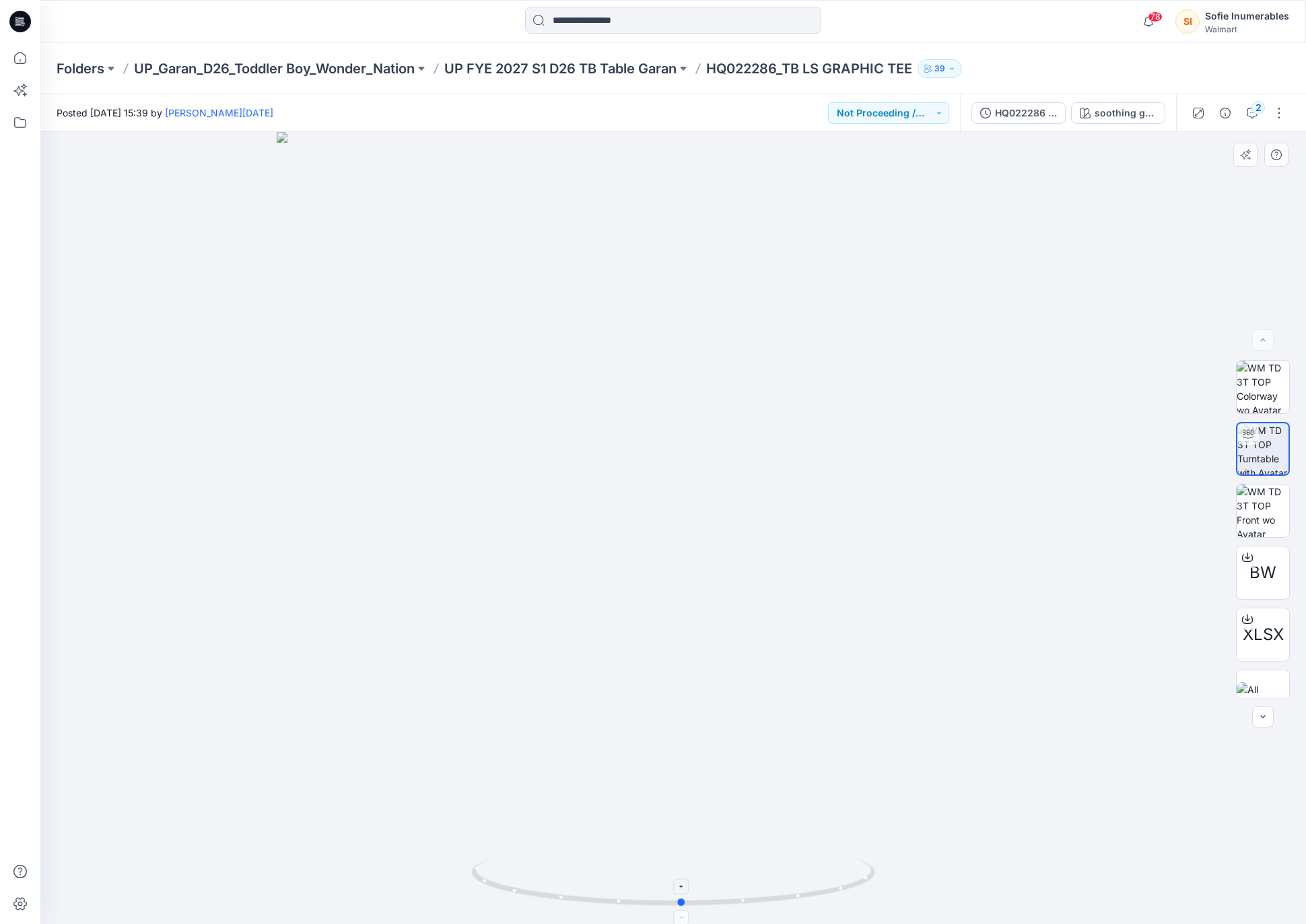
click at [690, 907] on icon at bounding box center [674, 883] width 407 height 51
click at [1263, 584] on span "BW" at bounding box center [1263, 573] width 27 height 24
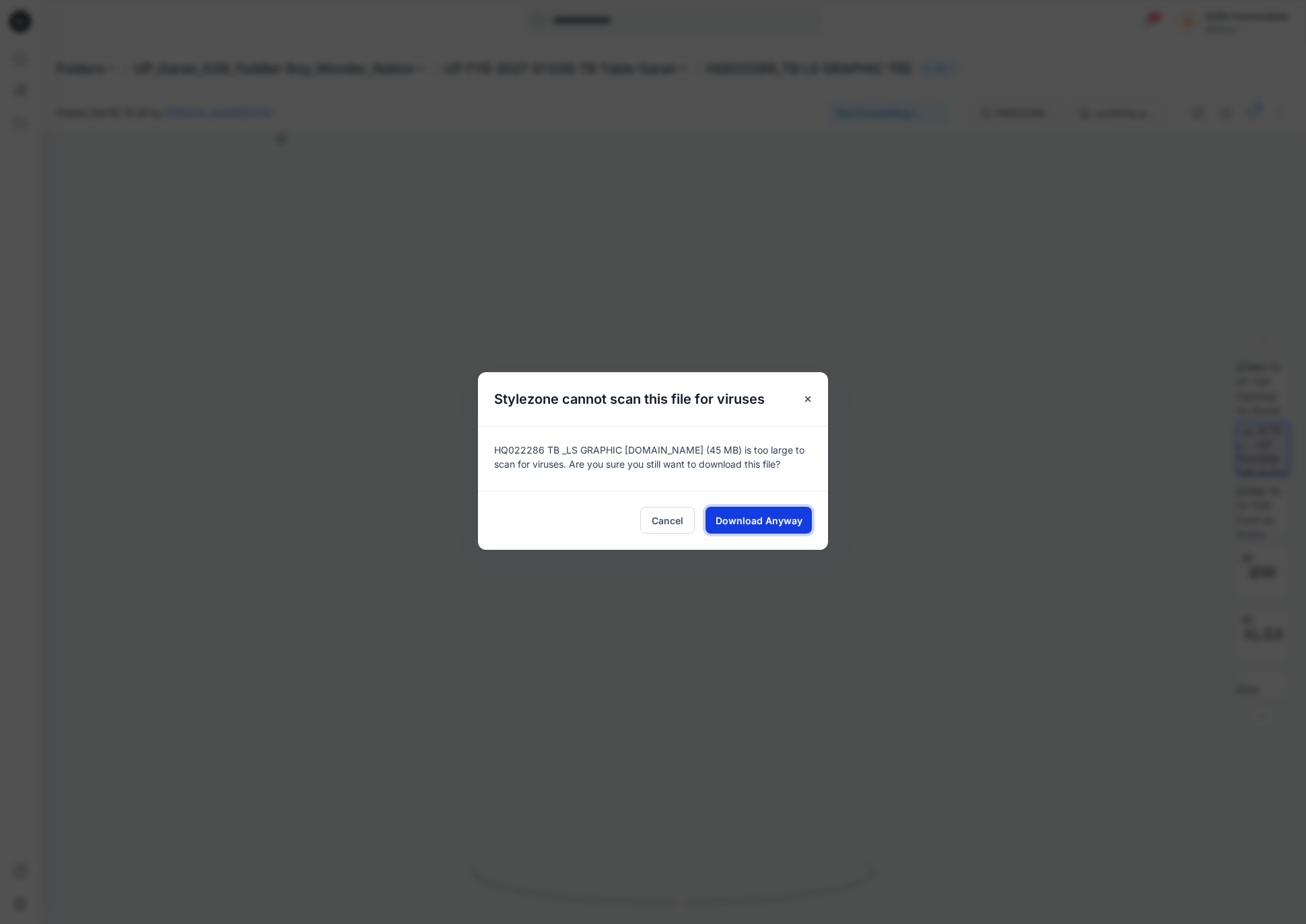
click at [775, 528] on span "Download Anyway" at bounding box center [759, 521] width 87 height 14
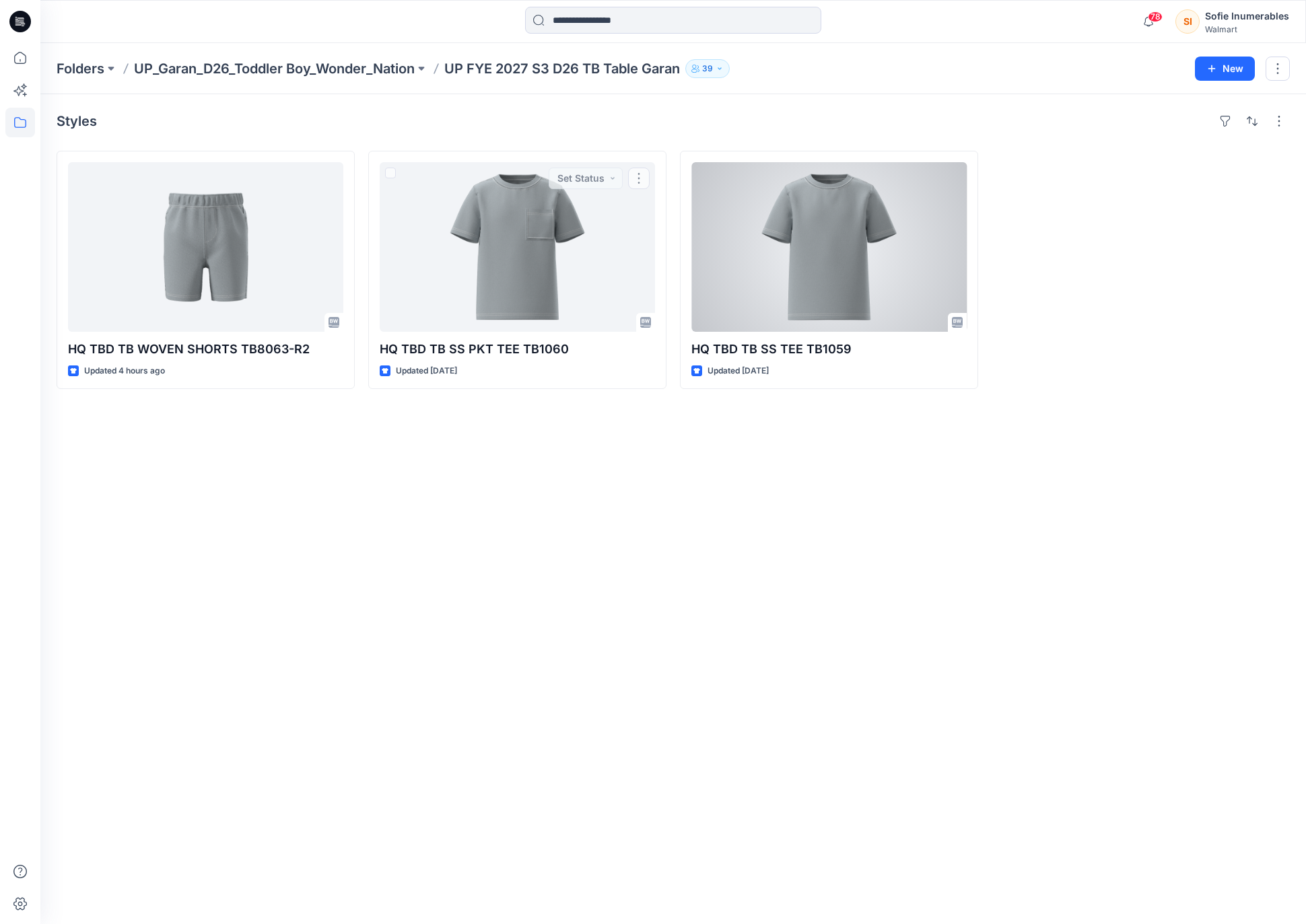
click at [745, 277] on div at bounding box center [829, 247] width 275 height 169
